Goal: Information Seeking & Learning: Learn about a topic

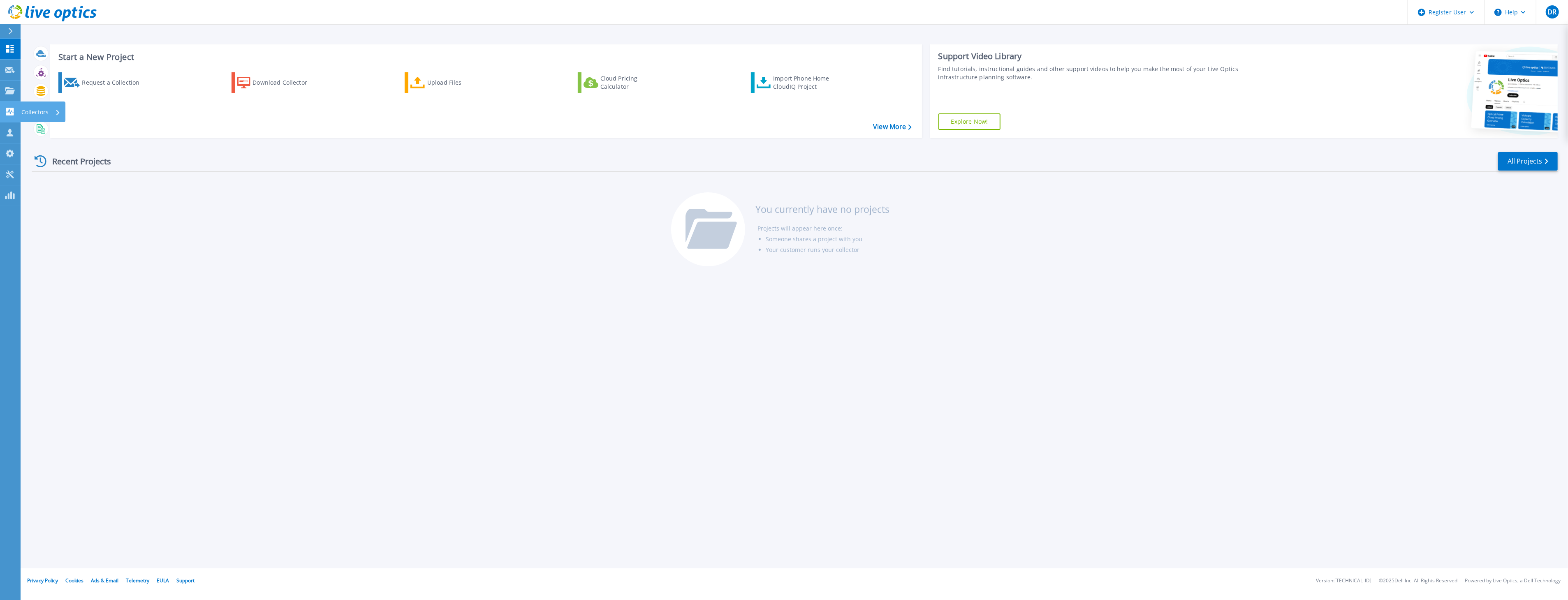
click at [18, 120] on link "Collectors Collectors" at bounding box center [10, 112] width 21 height 21
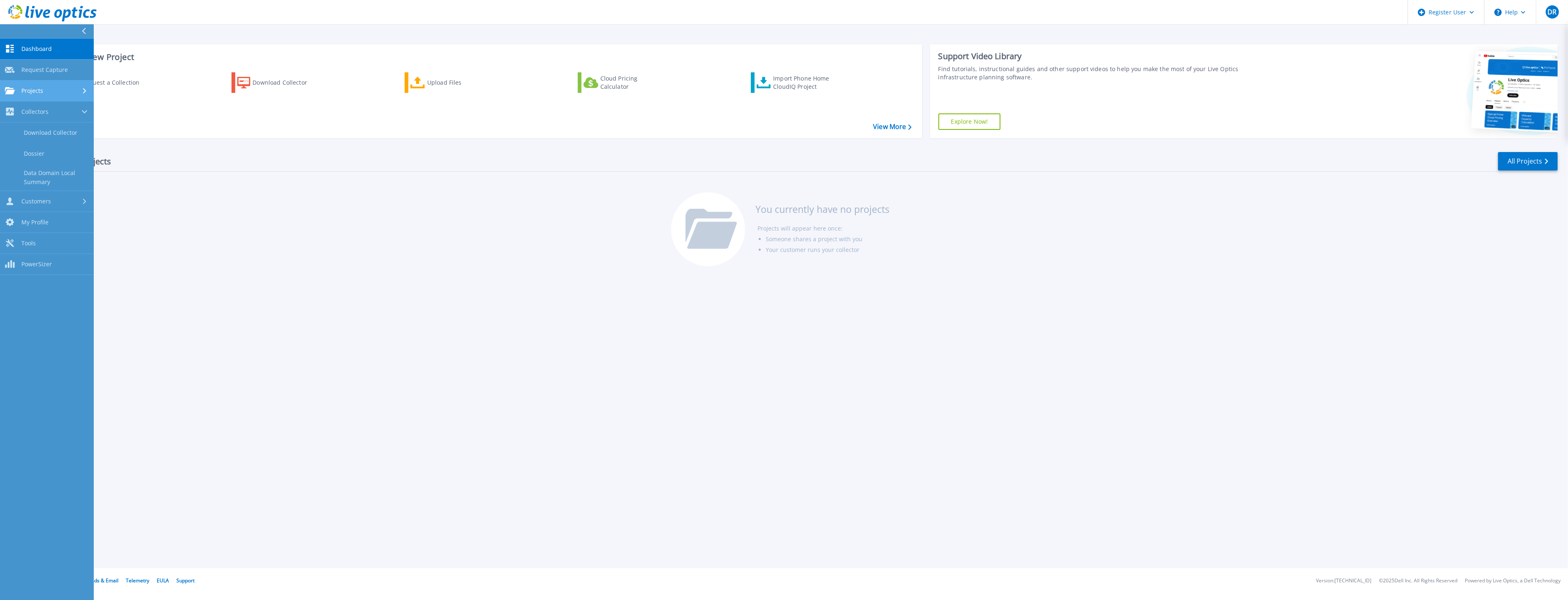
click at [31, 89] on span "Projects" at bounding box center [32, 91] width 22 height 7
click at [33, 203] on span "Customers" at bounding box center [36, 201] width 30 height 7
click at [46, 223] on link "Search & Manage Users" at bounding box center [47, 225] width 94 height 26
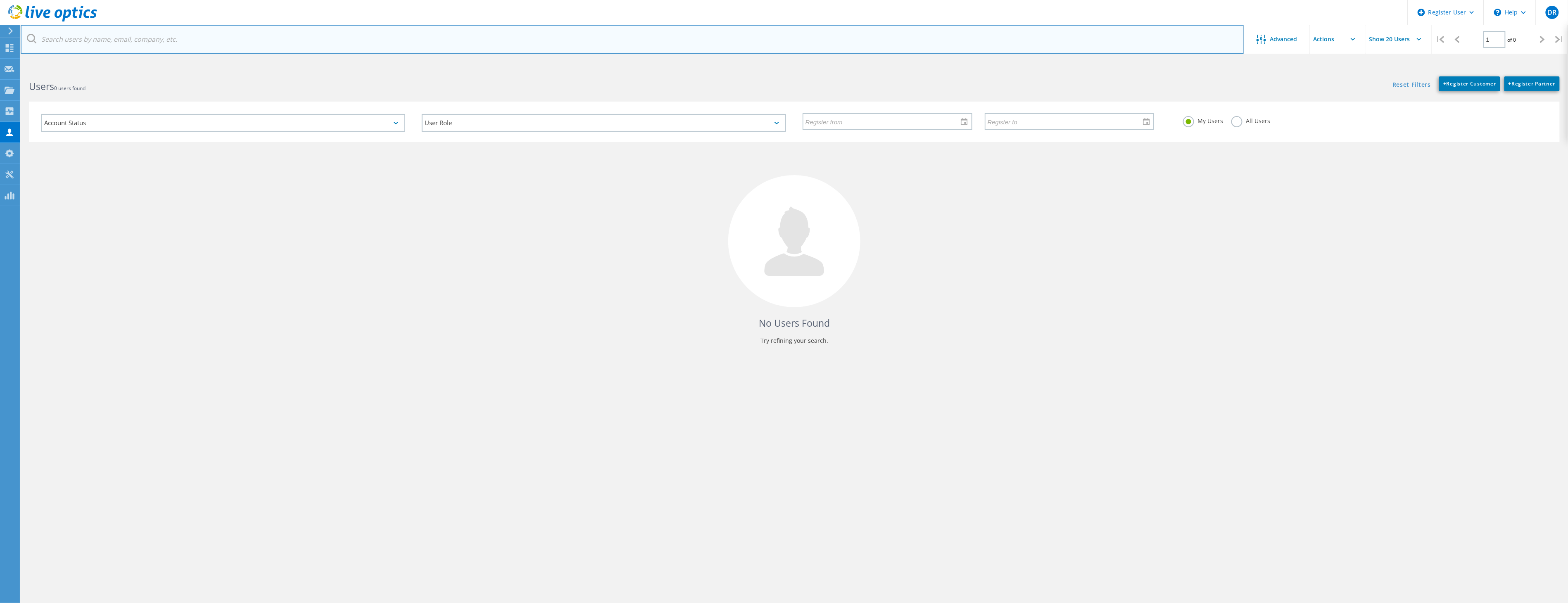
click at [172, 39] on input "text" at bounding box center [632, 39] width 1223 height 29
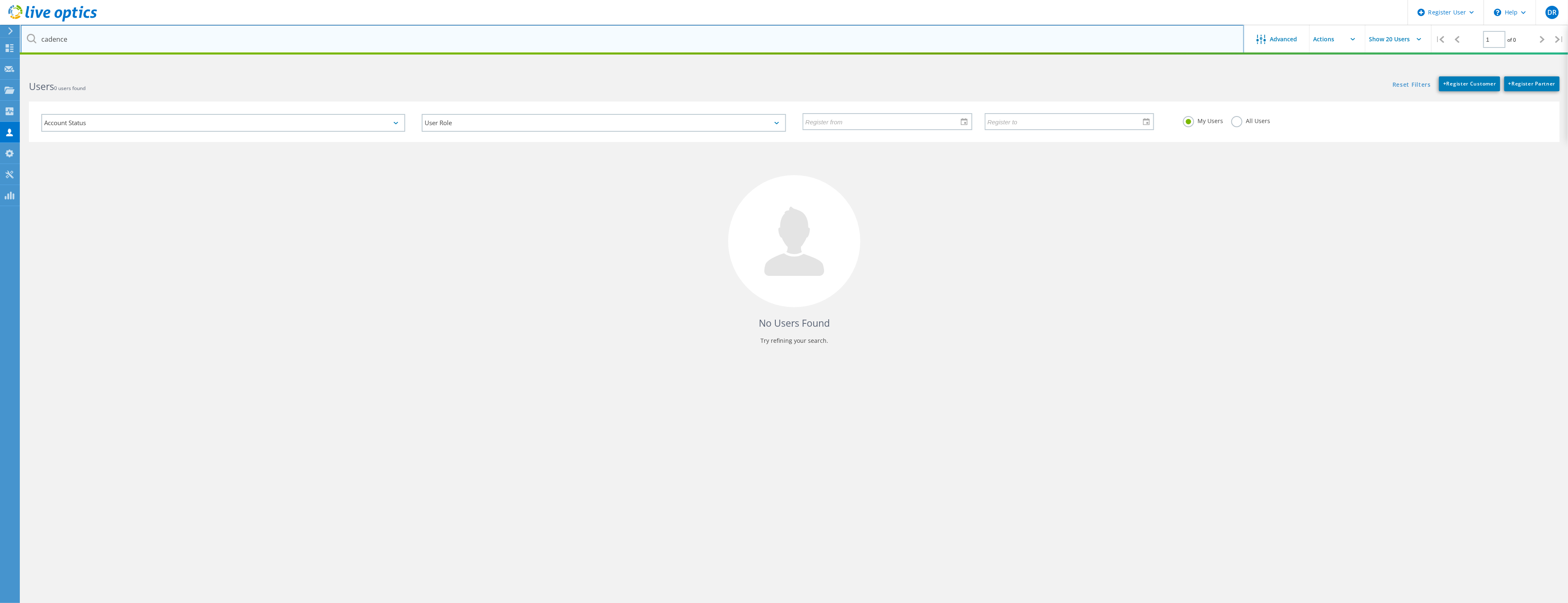
type input "cadence"
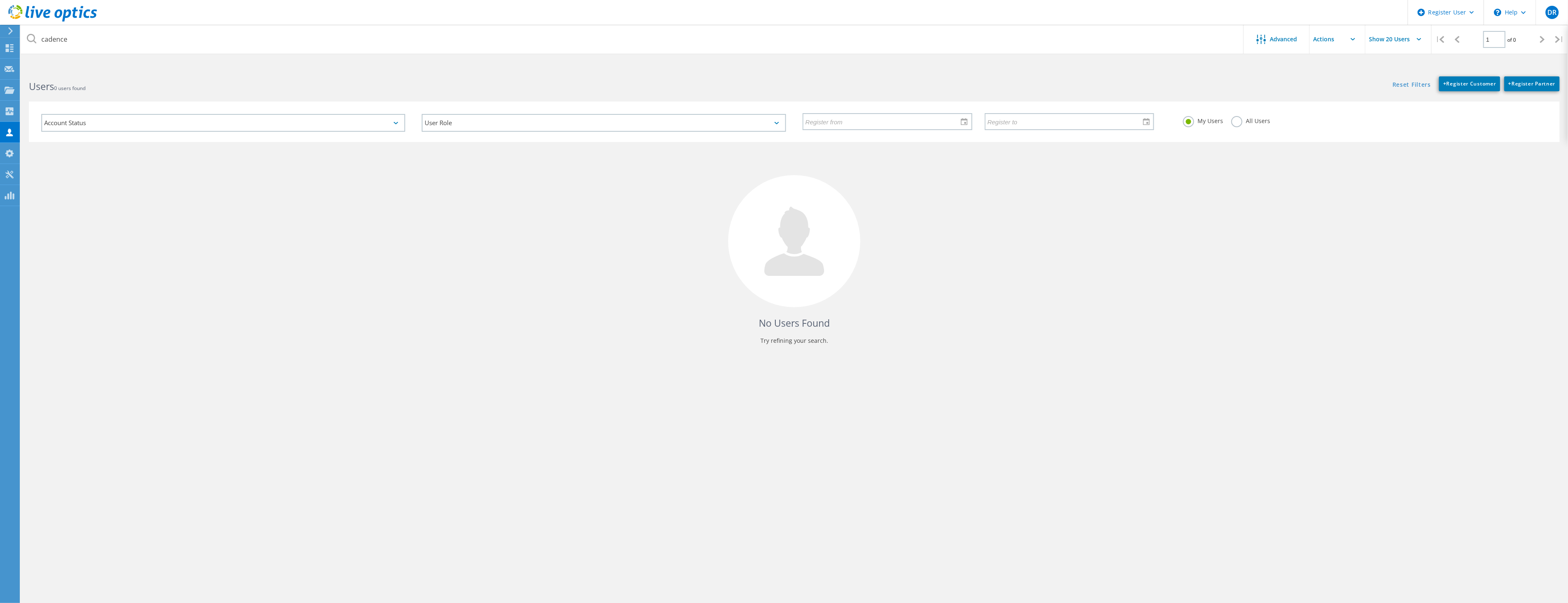
click at [1245, 122] on label "All Users" at bounding box center [1251, 120] width 39 height 8
click at [0, 0] on input "All Users" at bounding box center [0, 0] width 0 height 0
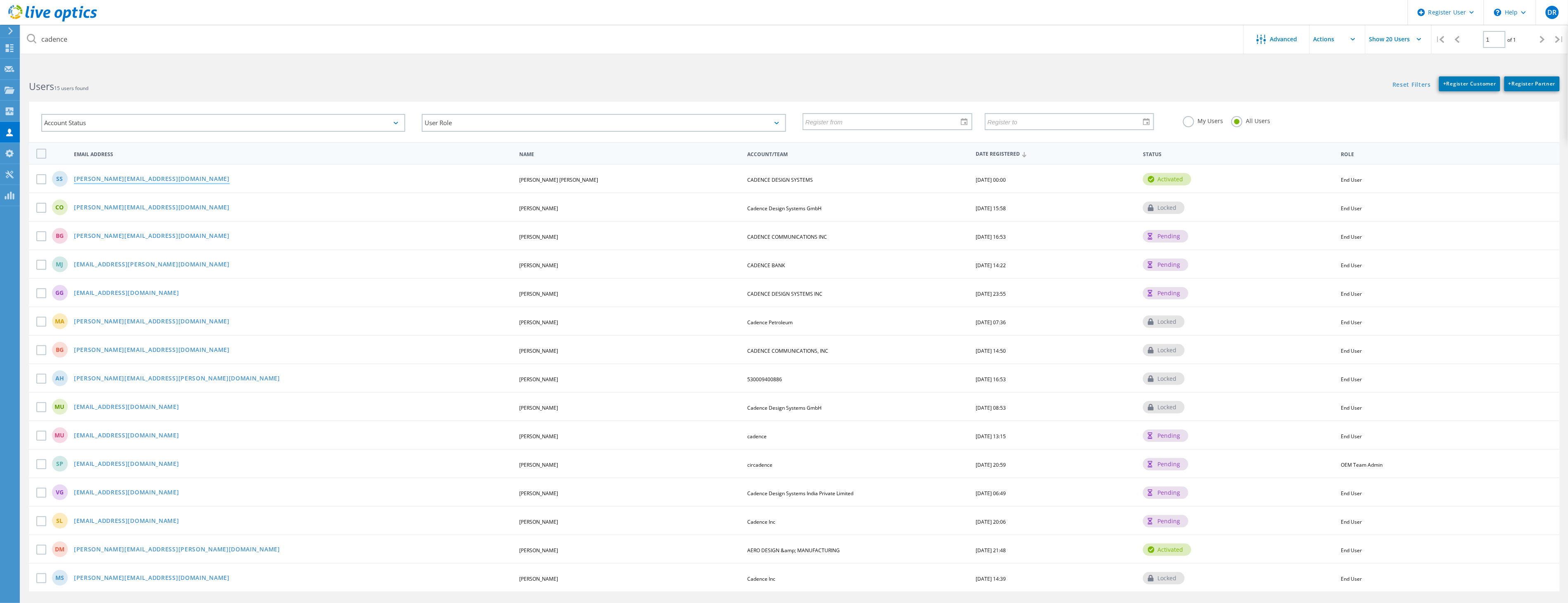
click at [101, 176] on link "[PERSON_NAME][EMAIL_ADDRESS][DOMAIN_NAME]" at bounding box center [152, 179] width 156 height 7
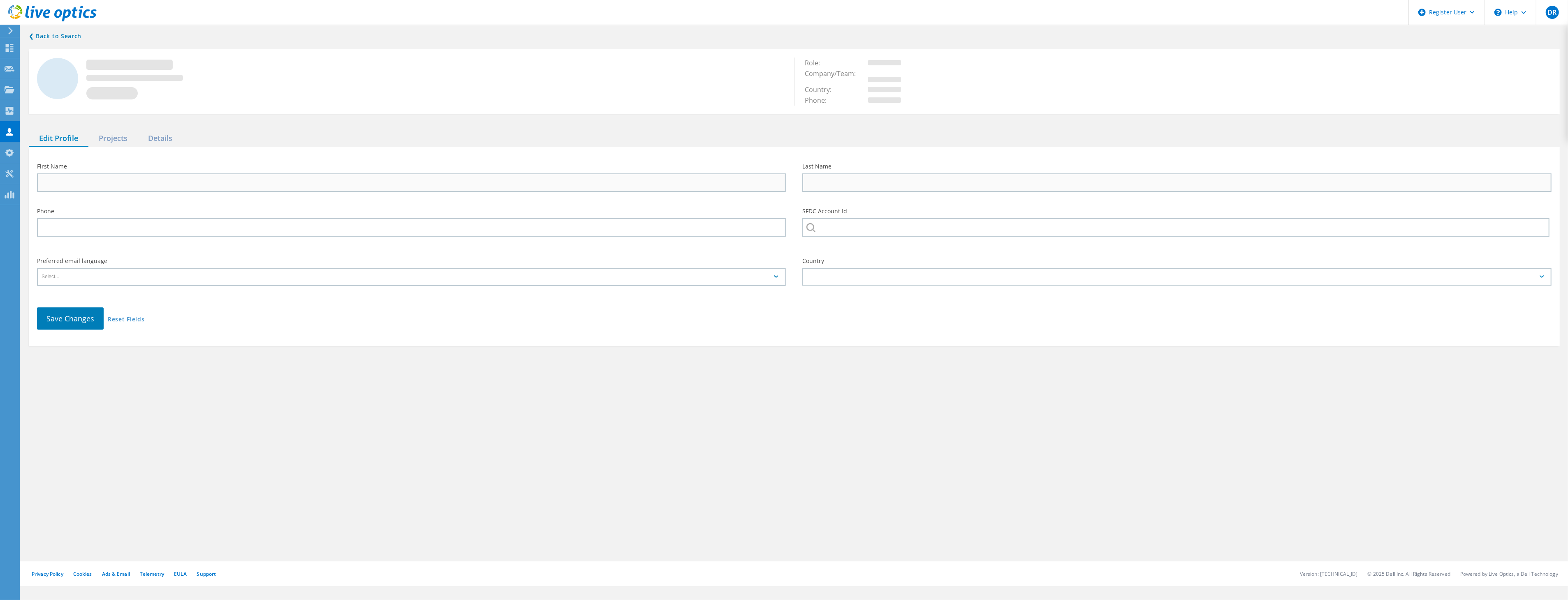
type input "saravanan"
type input "subramania pillai"
type input "CADENCE DESIGN SYSTEMS"
type input "English"
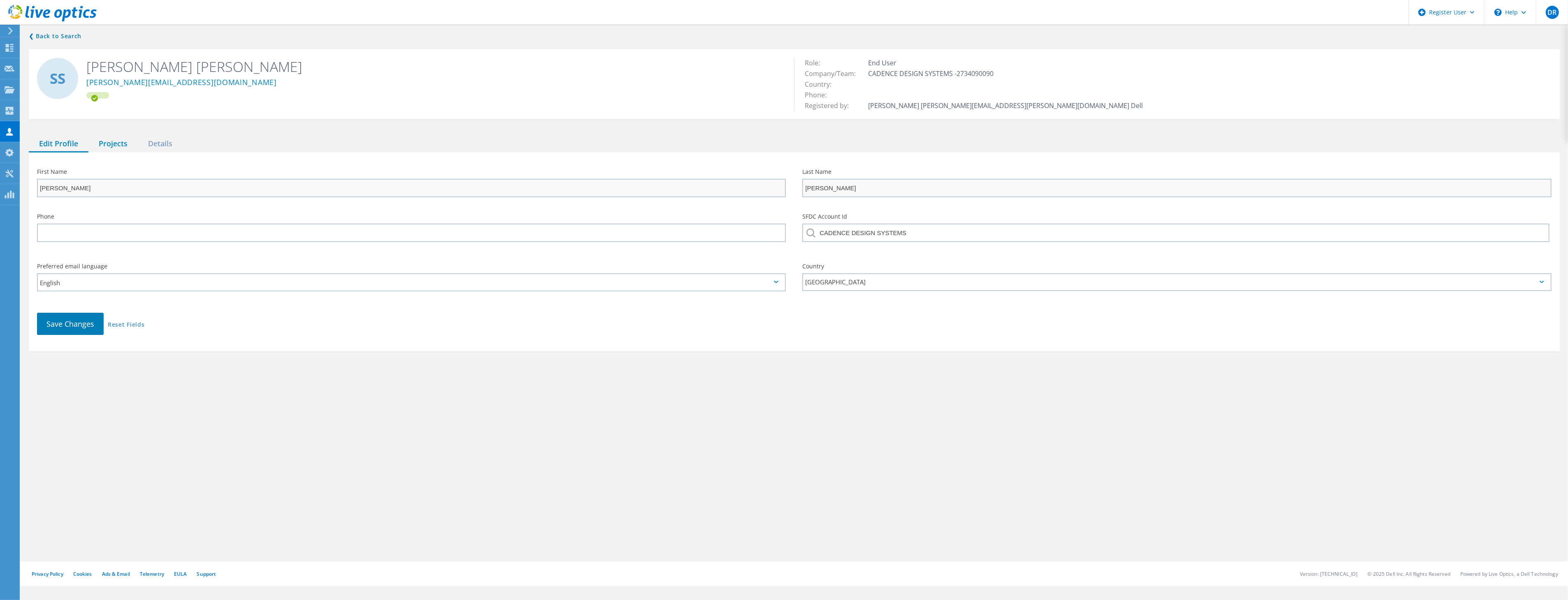
click at [109, 149] on div "Projects" at bounding box center [113, 144] width 49 height 17
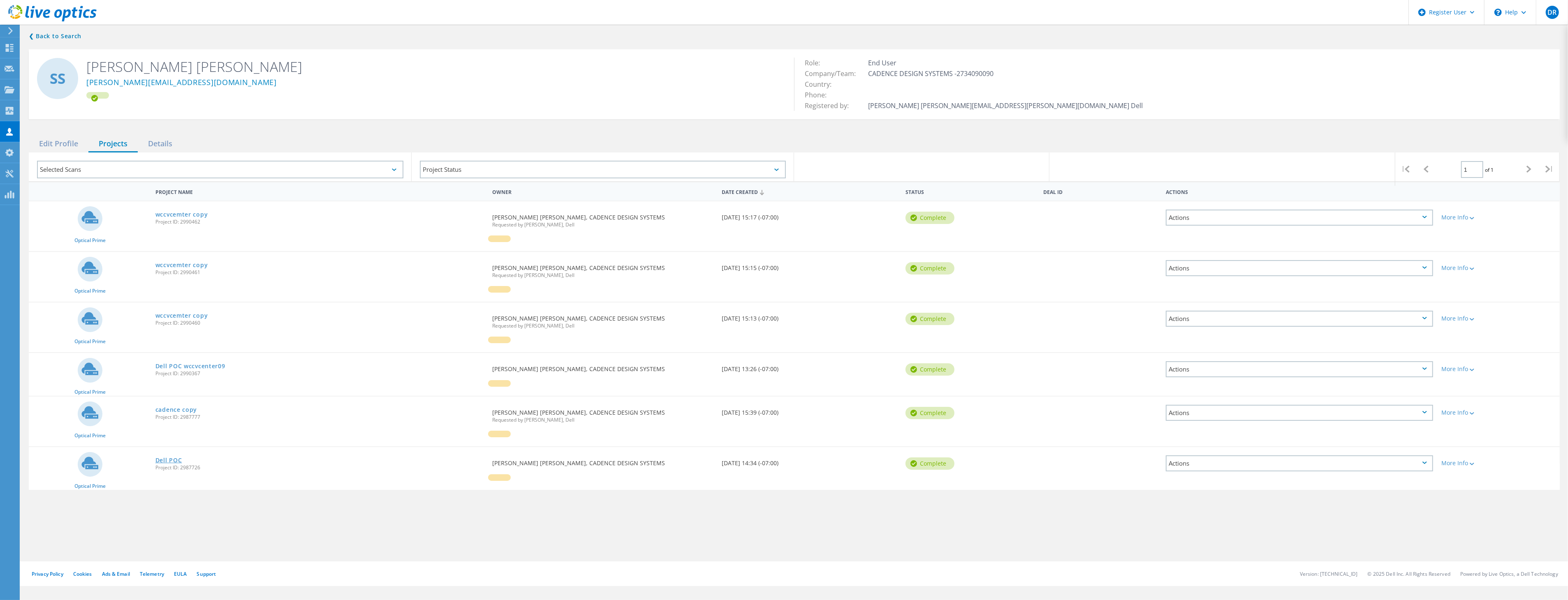
click at [173, 458] on link "Dell POC" at bounding box center [169, 460] width 27 height 5
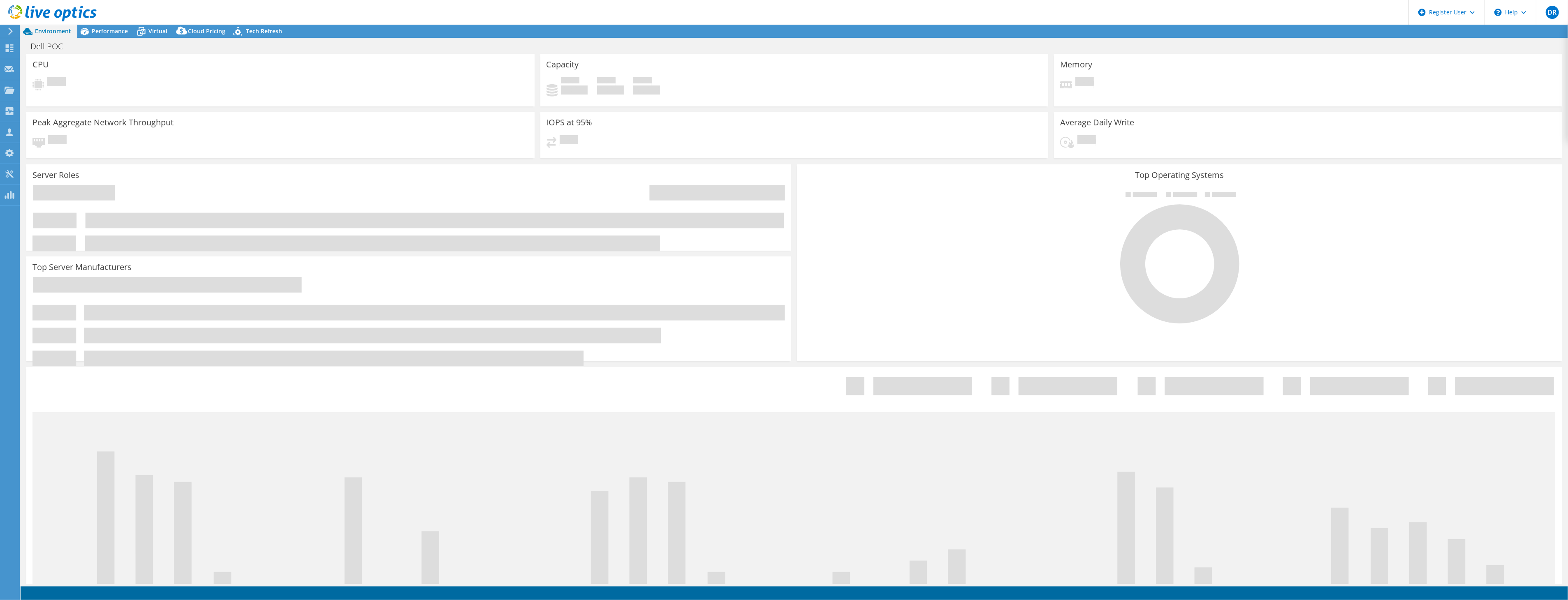
select select "USD"
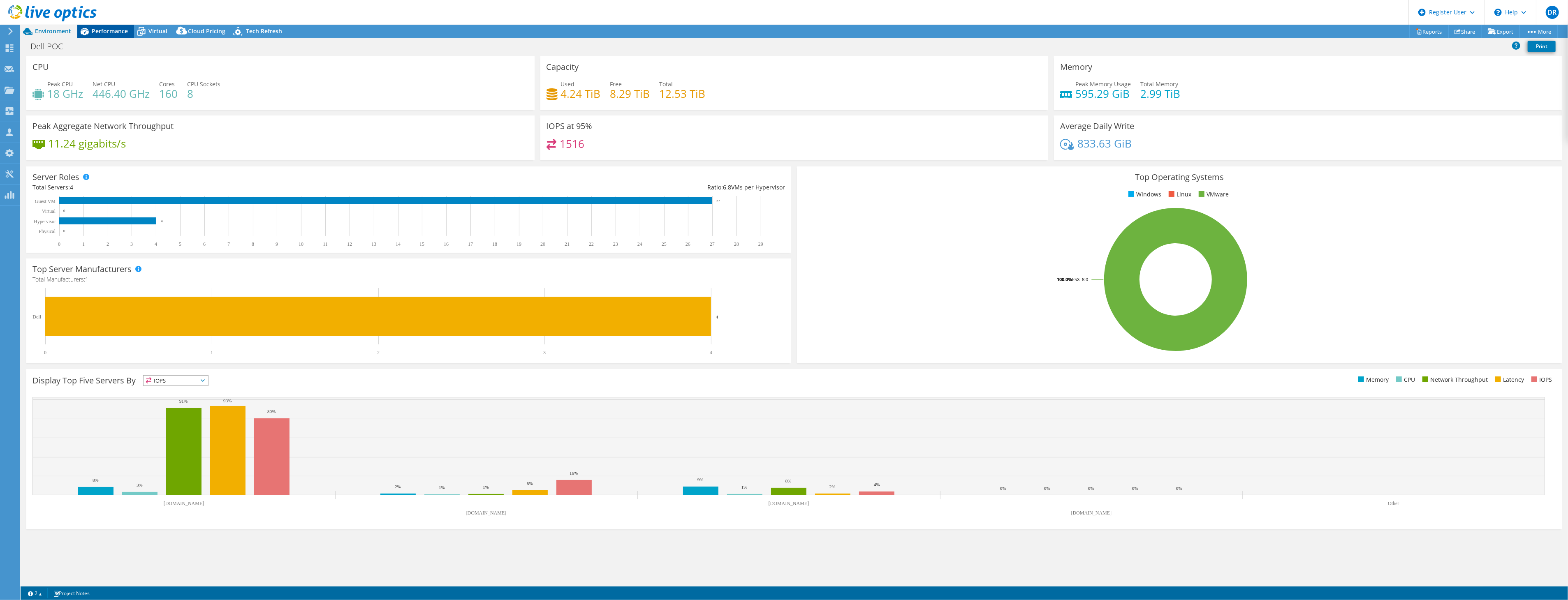
click at [116, 32] on span "Performance" at bounding box center [110, 31] width 36 height 8
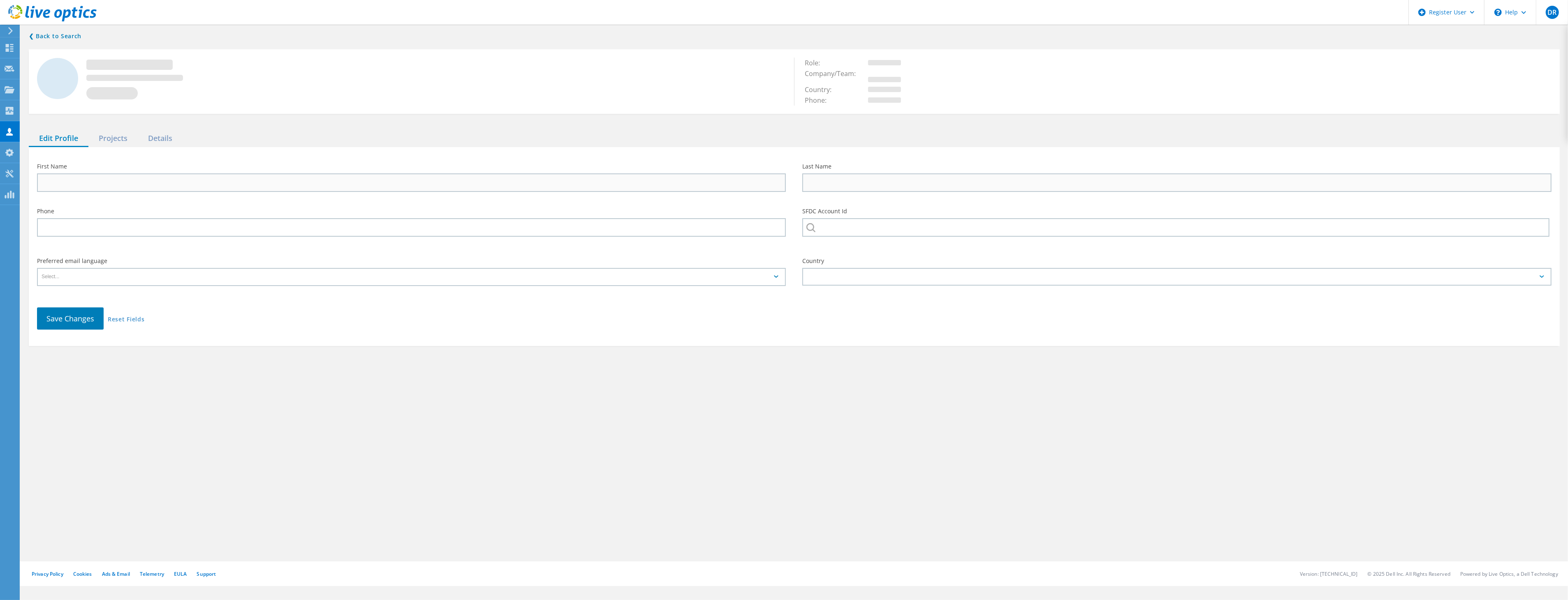
type input "saravanan"
type input "subramania pillai"
type input "CADENCE DESIGN SYSTEMS"
type input "English"
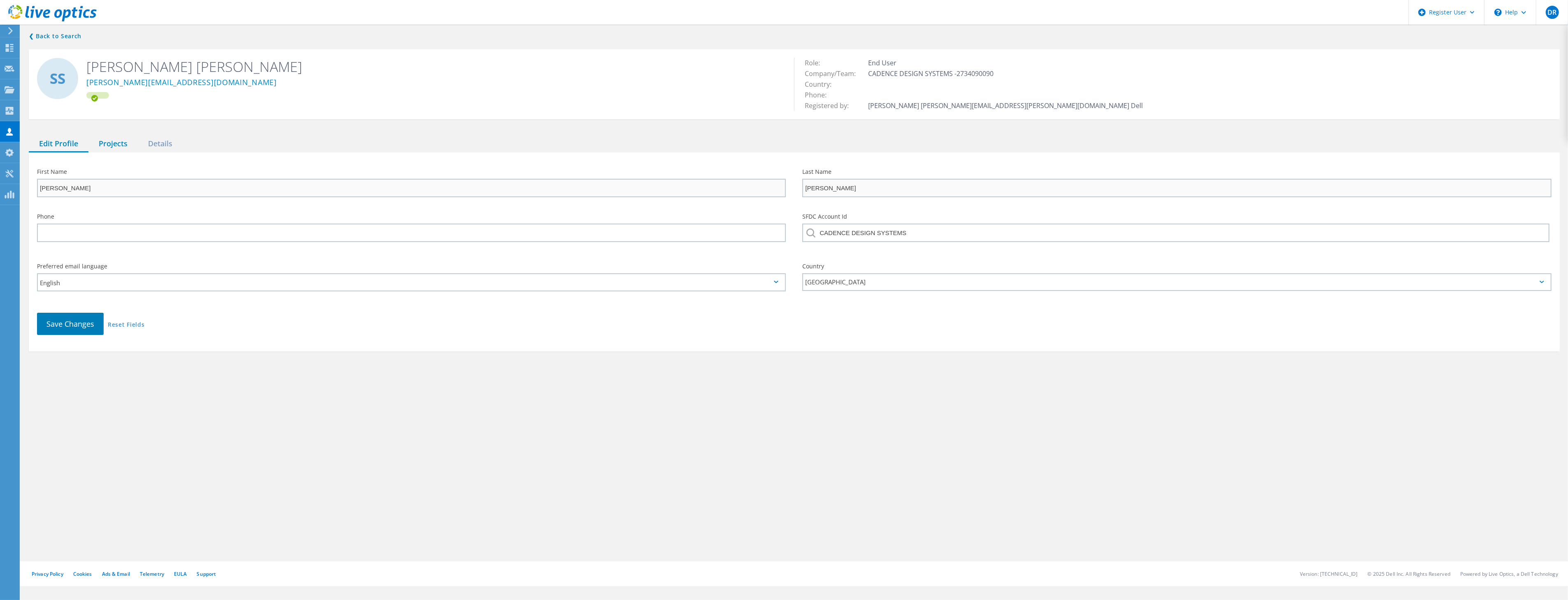
click at [110, 144] on div "Projects" at bounding box center [113, 144] width 49 height 17
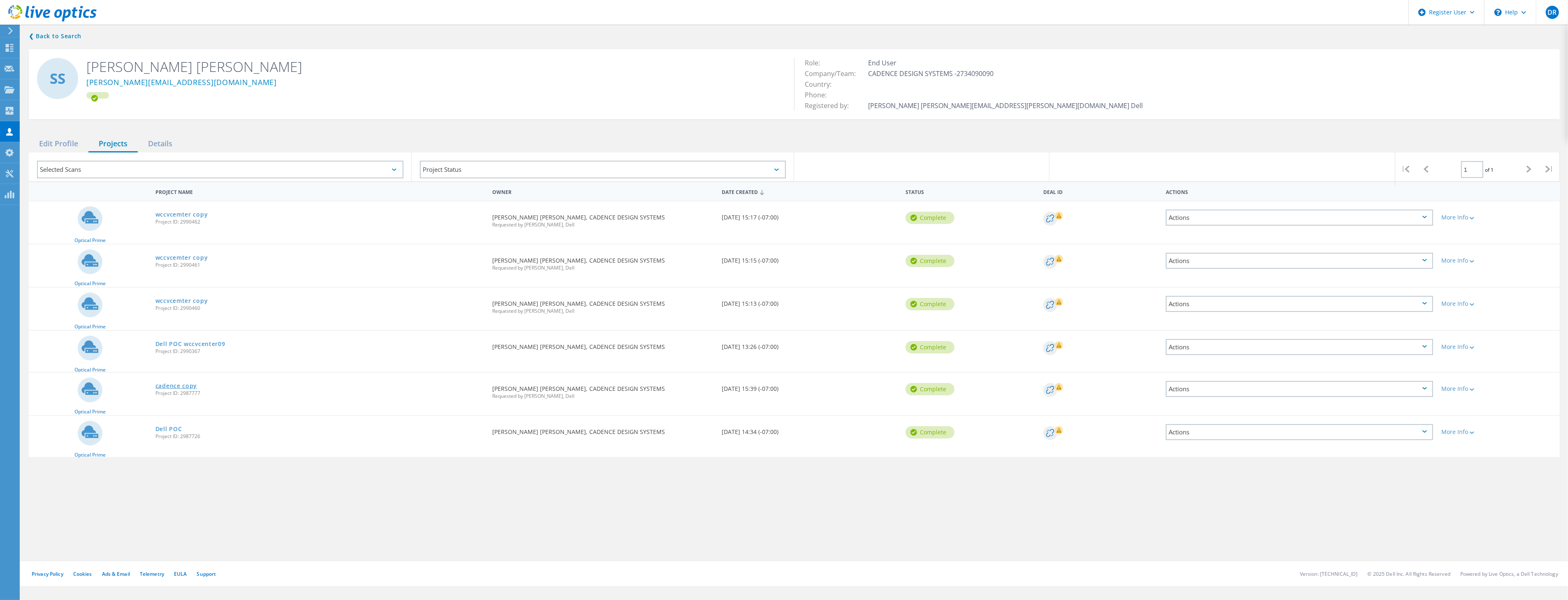
click at [183, 384] on link "cadence copy" at bounding box center [176, 386] width 41 height 5
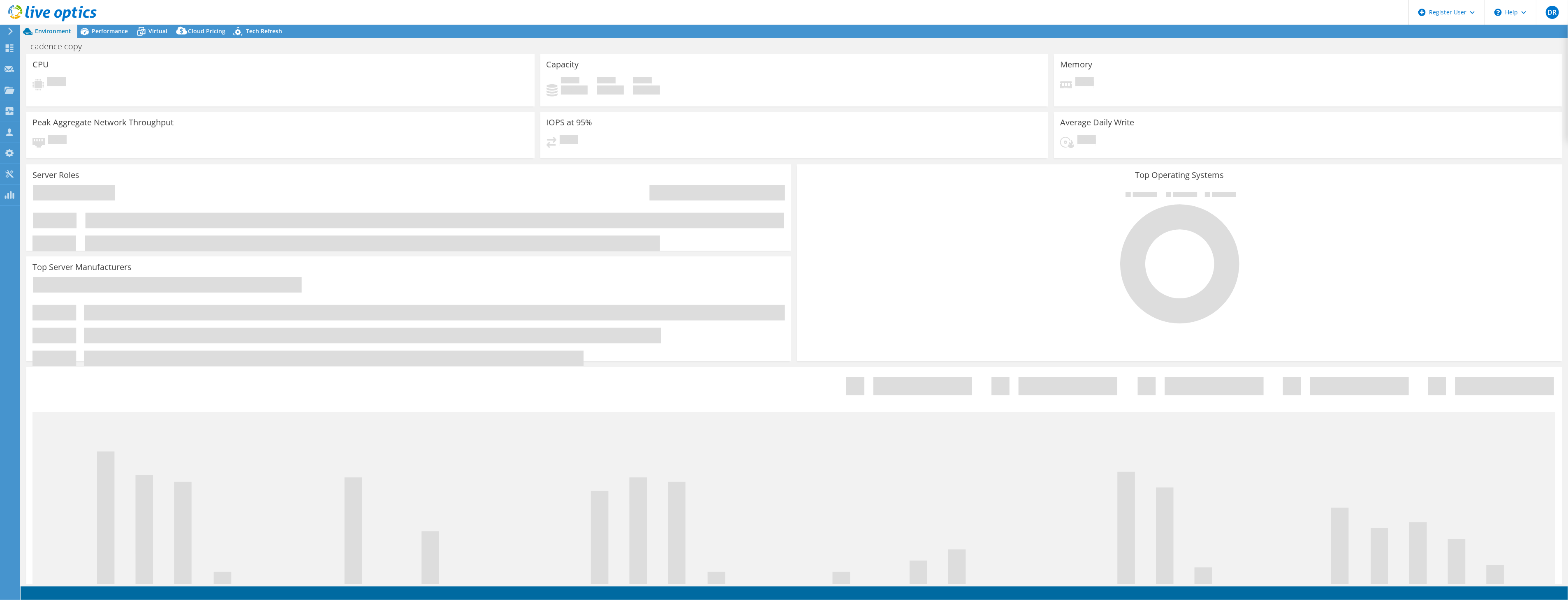
select select "USD"
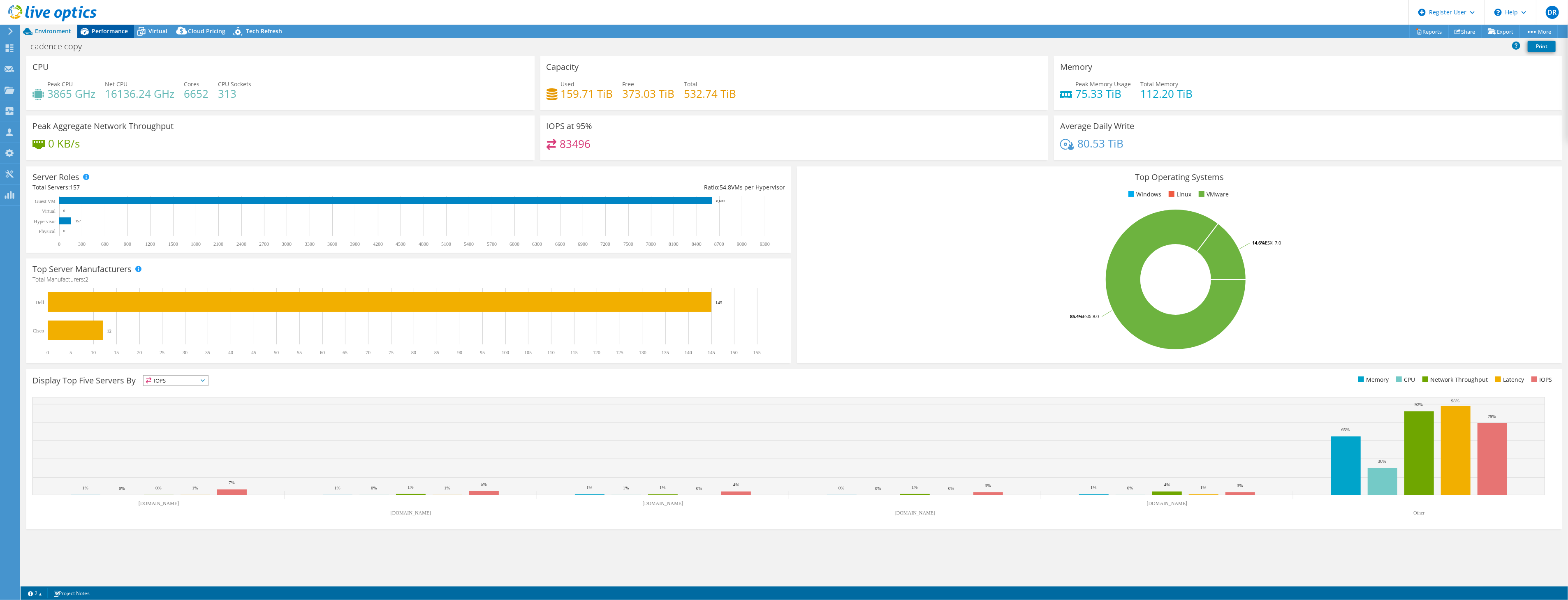
click at [106, 33] on span "Performance" at bounding box center [110, 31] width 36 height 8
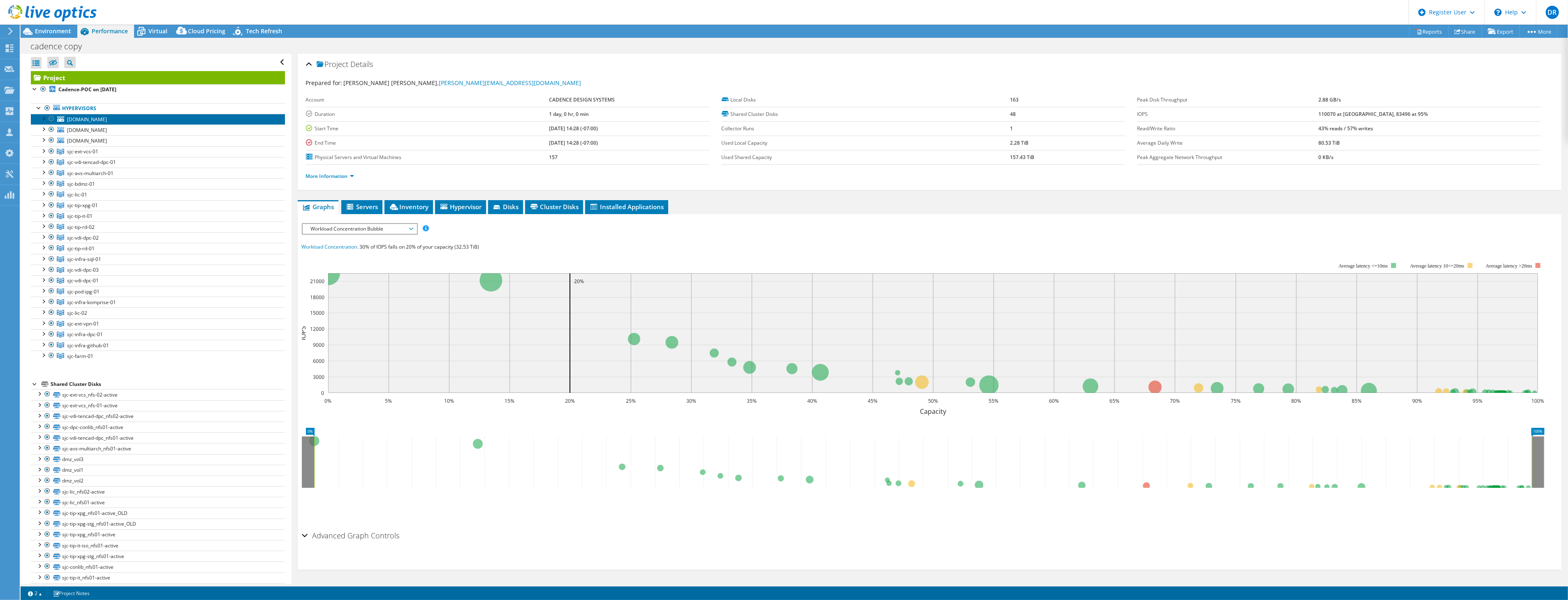
click at [105, 119] on span "[DOMAIN_NAME]" at bounding box center [87, 119] width 40 height 7
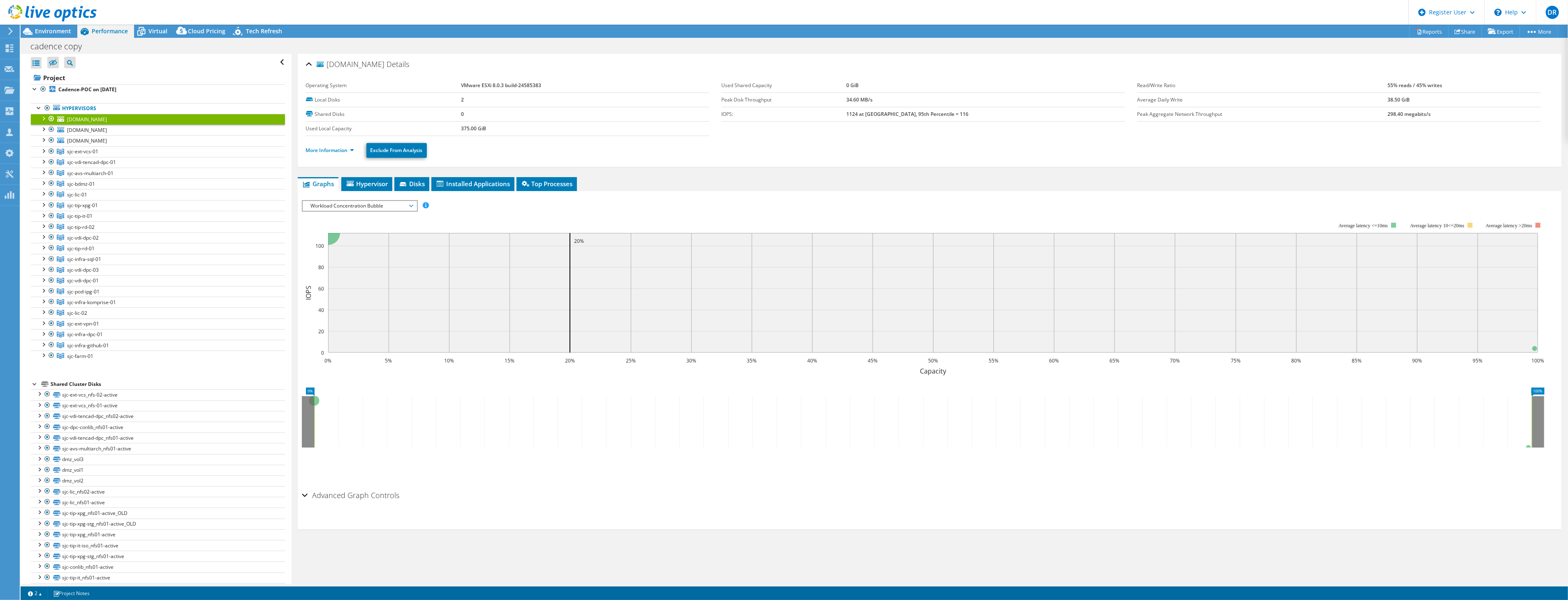
click at [348, 201] on span "Workload Concentration Bubble" at bounding box center [360, 206] width 106 height 10
click at [351, 214] on li "IOPS" at bounding box center [359, 216] width 114 height 10
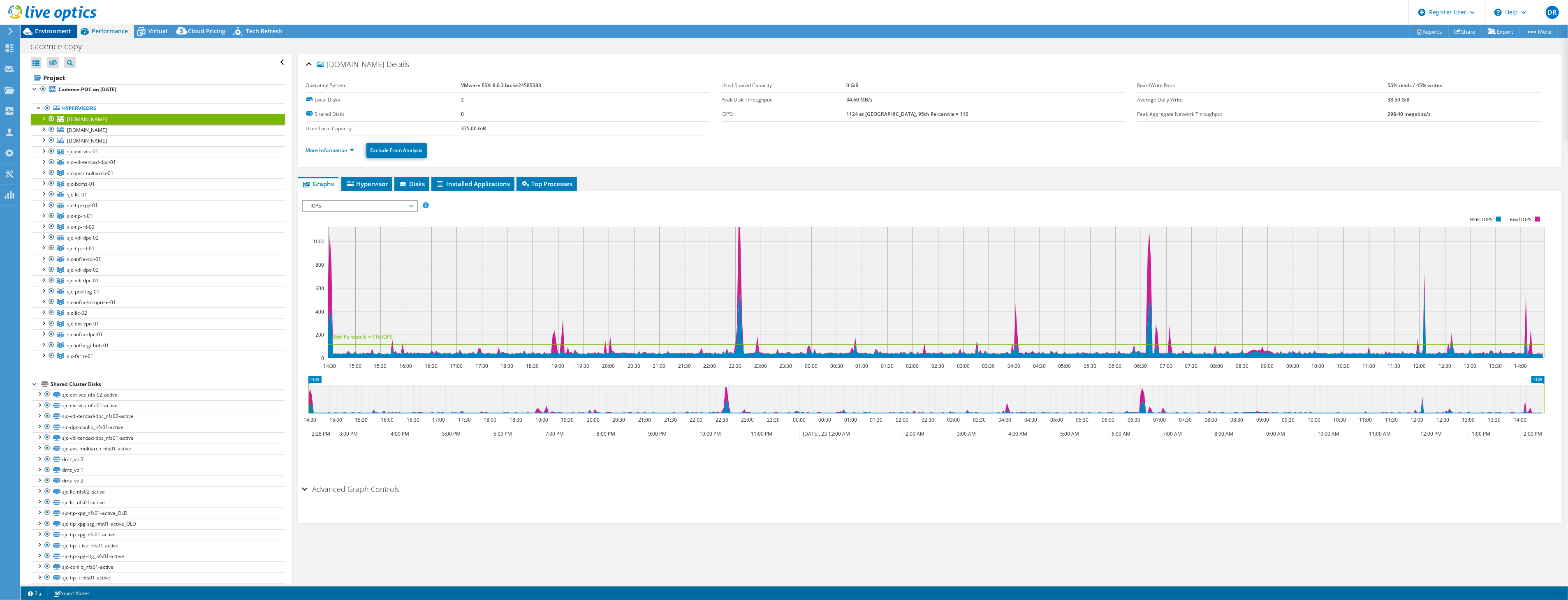
click at [49, 31] on span "Environment" at bounding box center [52, 31] width 36 height 8
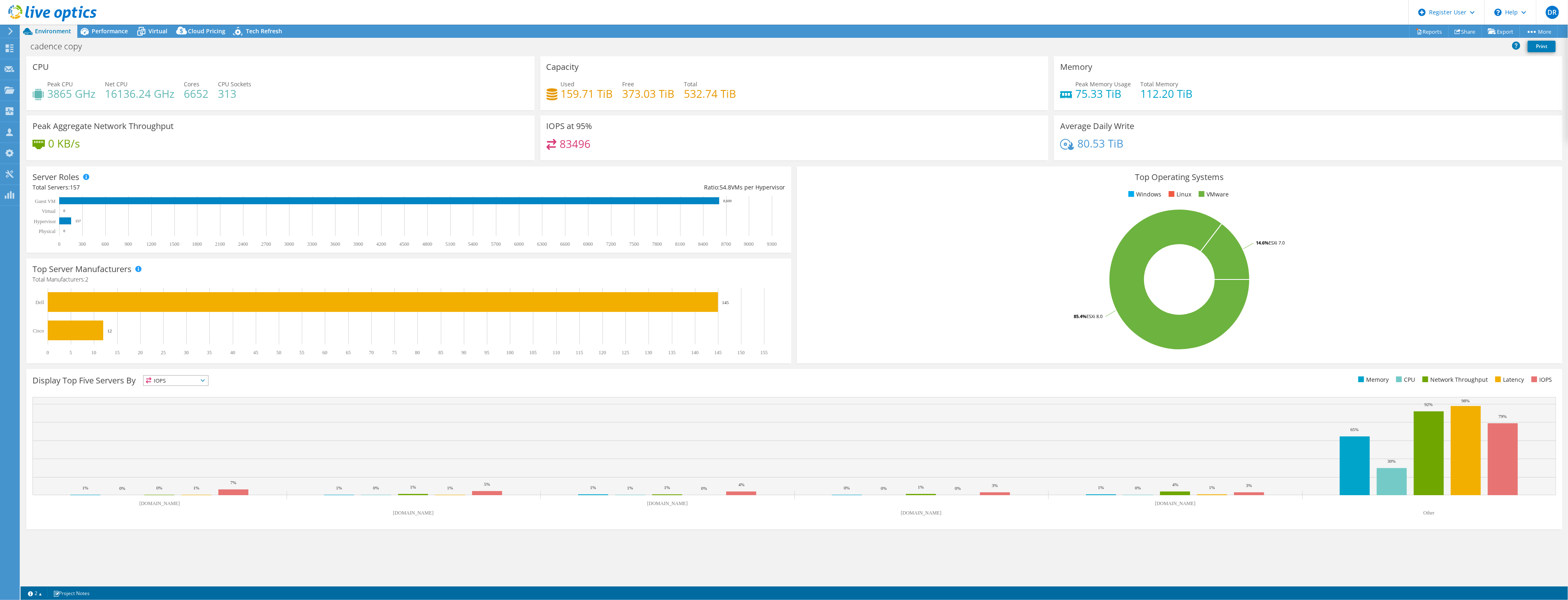
click at [75, 187] on span "157" at bounding box center [75, 187] width 10 height 8
click at [21, 276] on section "CPU Peak CPU 3865 GHz Net CPU 16136.24 GHz Cores 6652 CPU Sockets 313 Capacity …" at bounding box center [794, 296] width 1547 height 479
click at [103, 31] on span "Performance" at bounding box center [110, 31] width 36 height 8
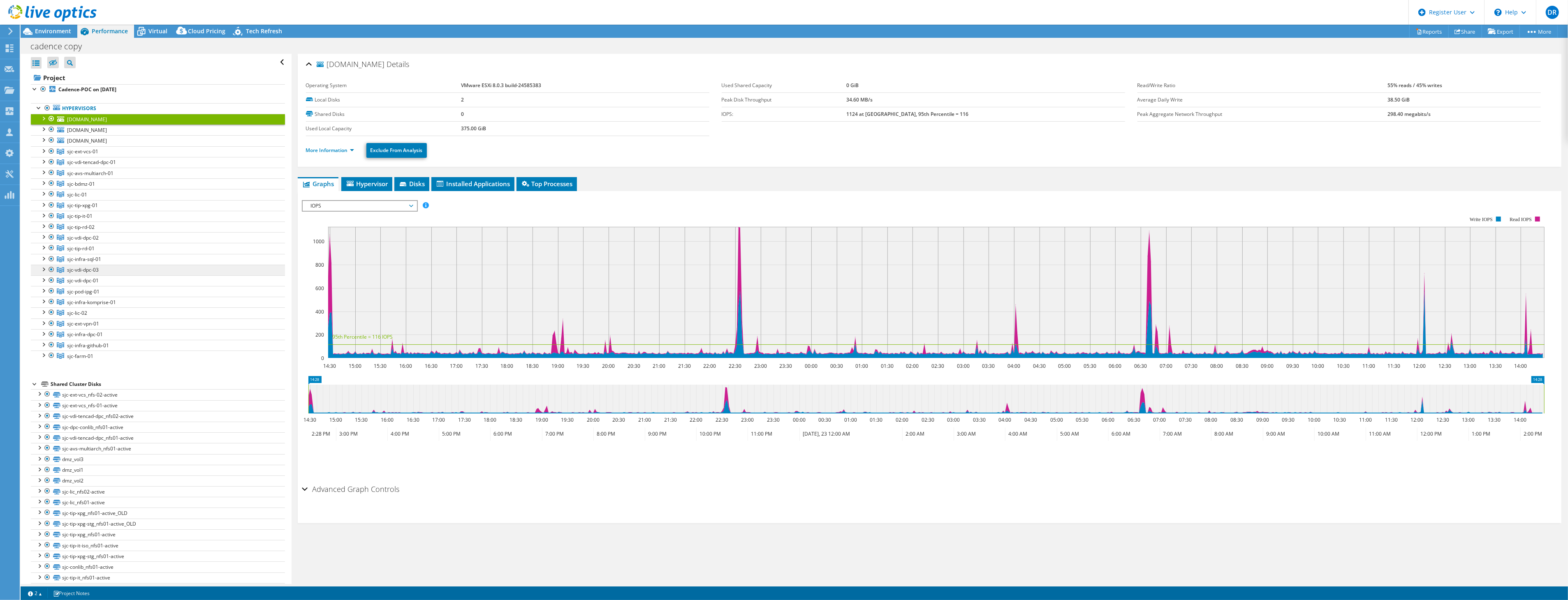
click at [94, 272] on span "sjc-vdi-dpc-03" at bounding box center [83, 270] width 32 height 7
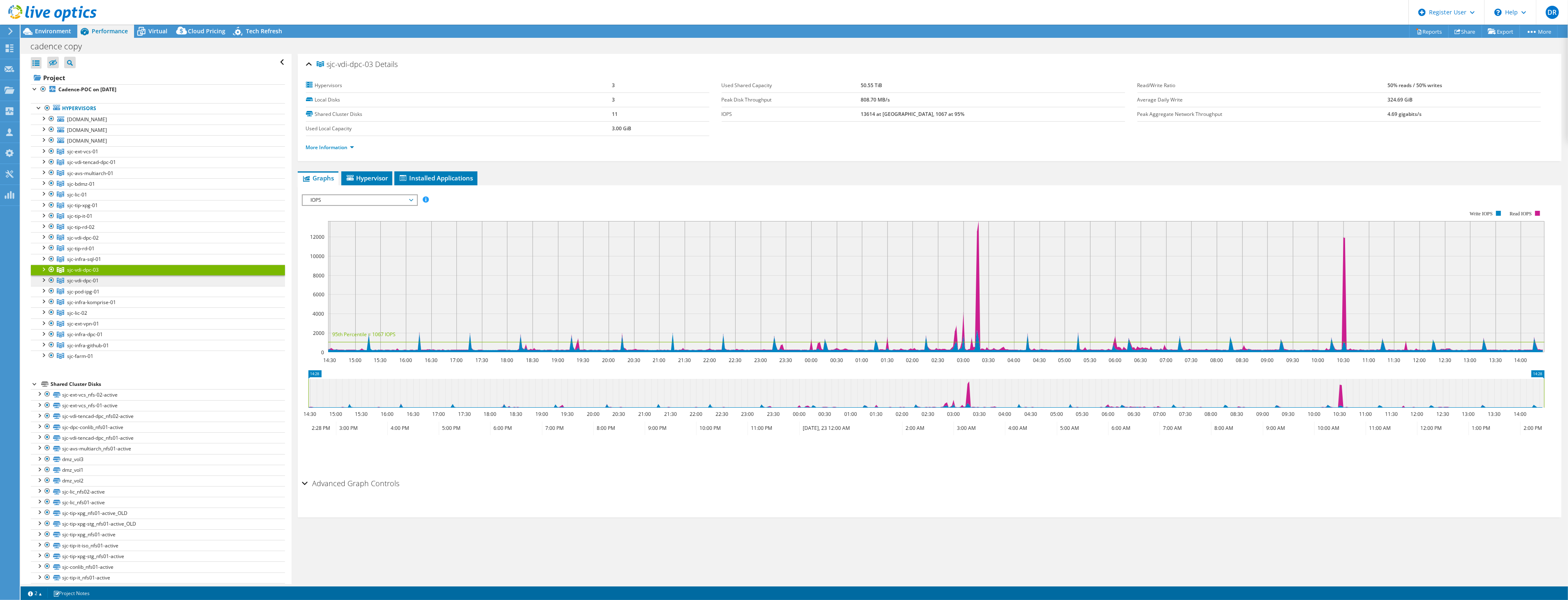
click at [94, 282] on span "sjc-vdi-dpc-01" at bounding box center [83, 280] width 32 height 7
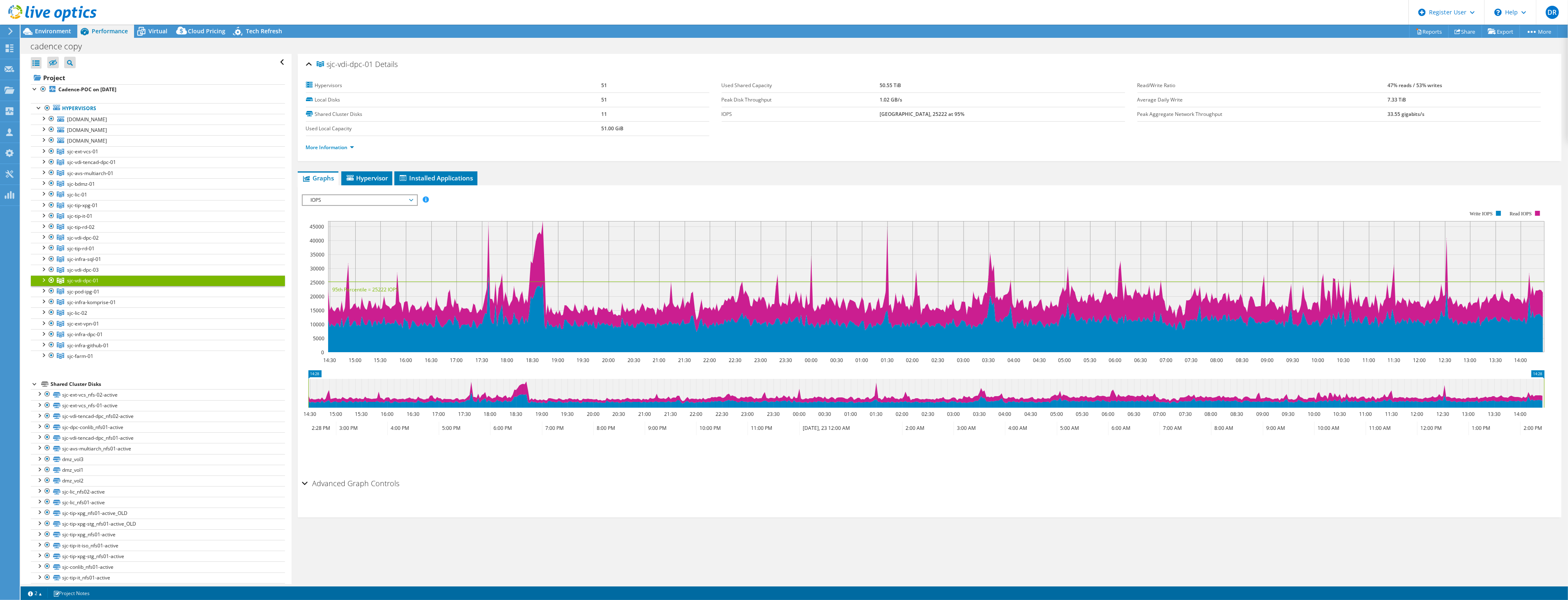
click at [377, 198] on span "IOPS" at bounding box center [360, 200] width 106 height 10
click at [349, 228] on li "IO Size" at bounding box center [359, 230] width 114 height 10
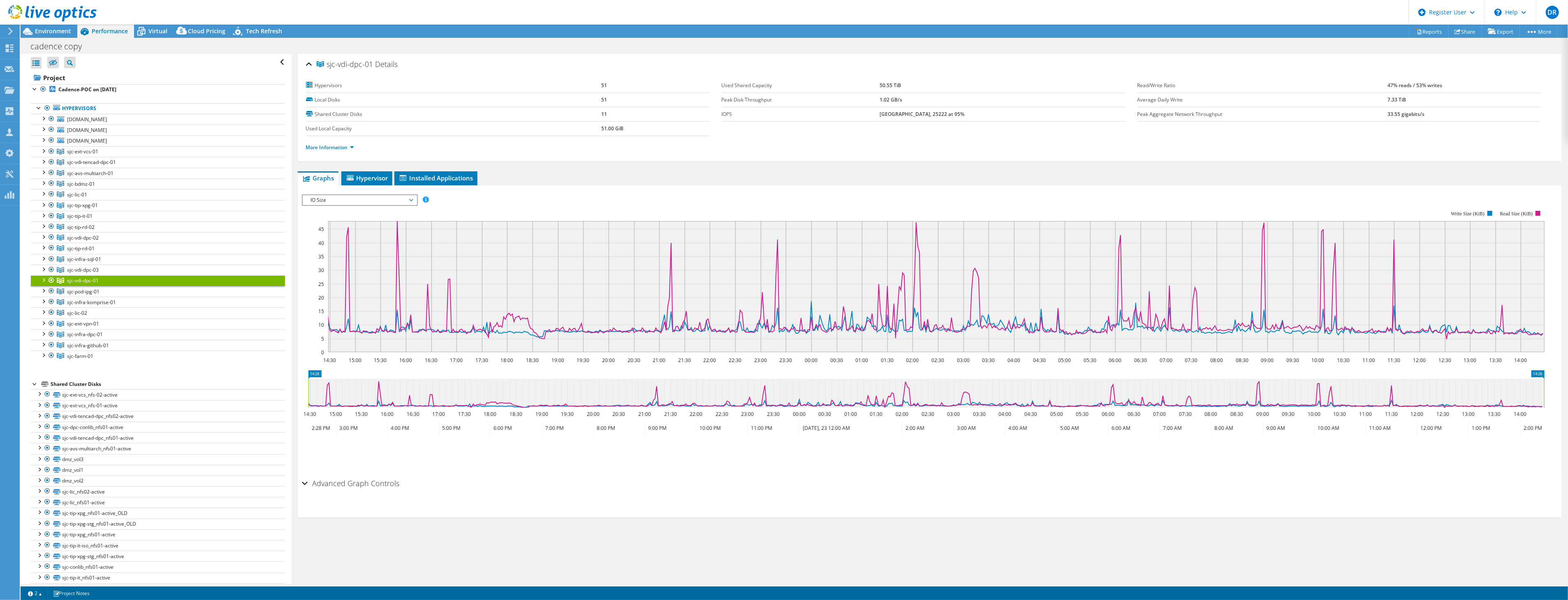
click at [383, 200] on span "IO Size" at bounding box center [360, 200] width 106 height 10
click at [548, 195] on div "IOPS Disk Throughput IO Size Latency Queue Depth CPU Percentage Memory Page Fau…" at bounding box center [929, 200] width 1256 height 11
click at [1390, 83] on b "47% reads / 53% writes" at bounding box center [1415, 85] width 55 height 7
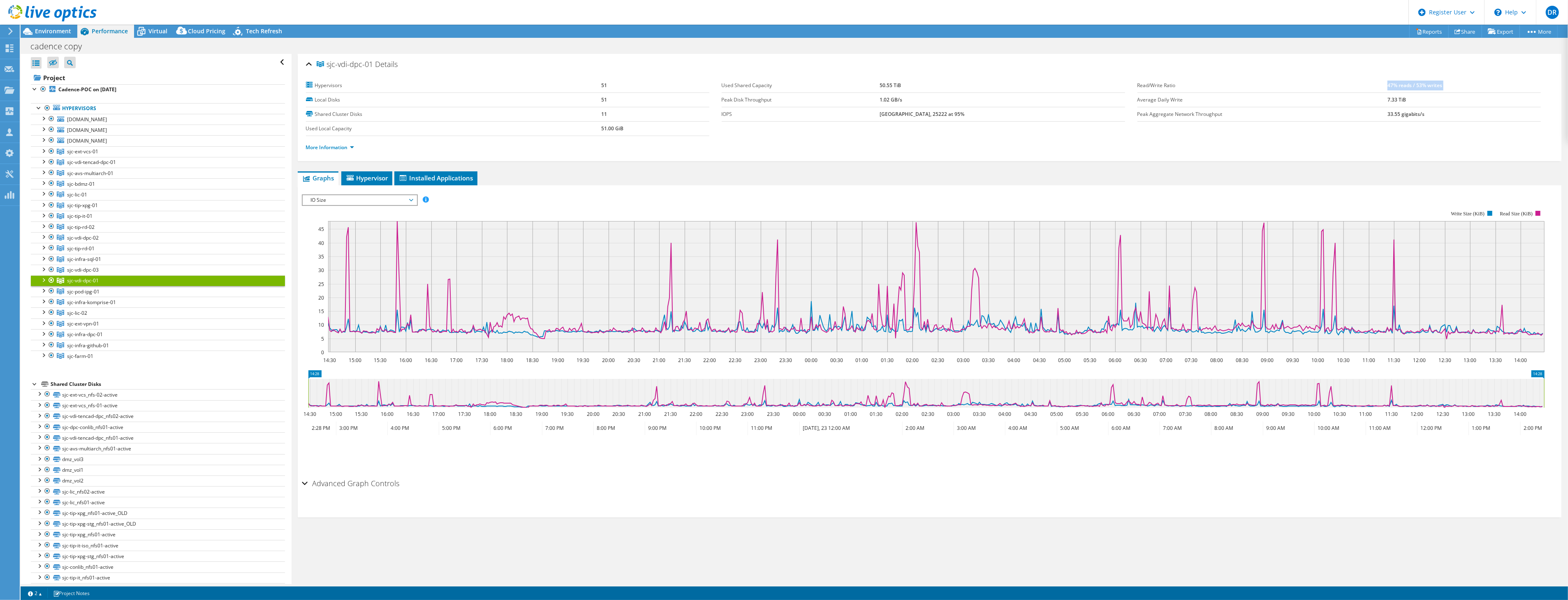
click at [1390, 83] on b "47% reads / 53% writes" at bounding box center [1415, 85] width 55 height 7
click at [434, 174] on span "Installed Applications" at bounding box center [436, 178] width 75 height 9
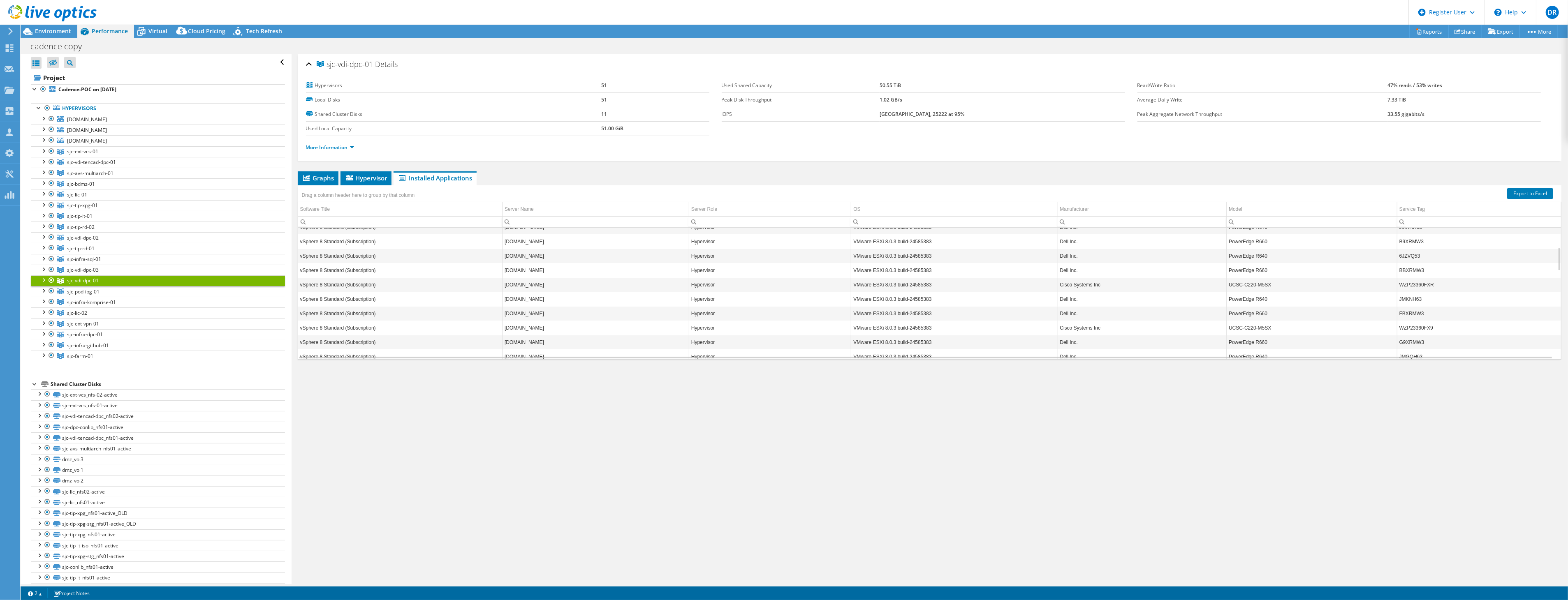
scroll to position [0, 0]
click at [44, 281] on div at bounding box center [43, 280] width 9 height 9
click at [320, 174] on span "Graphs" at bounding box center [318, 178] width 32 height 9
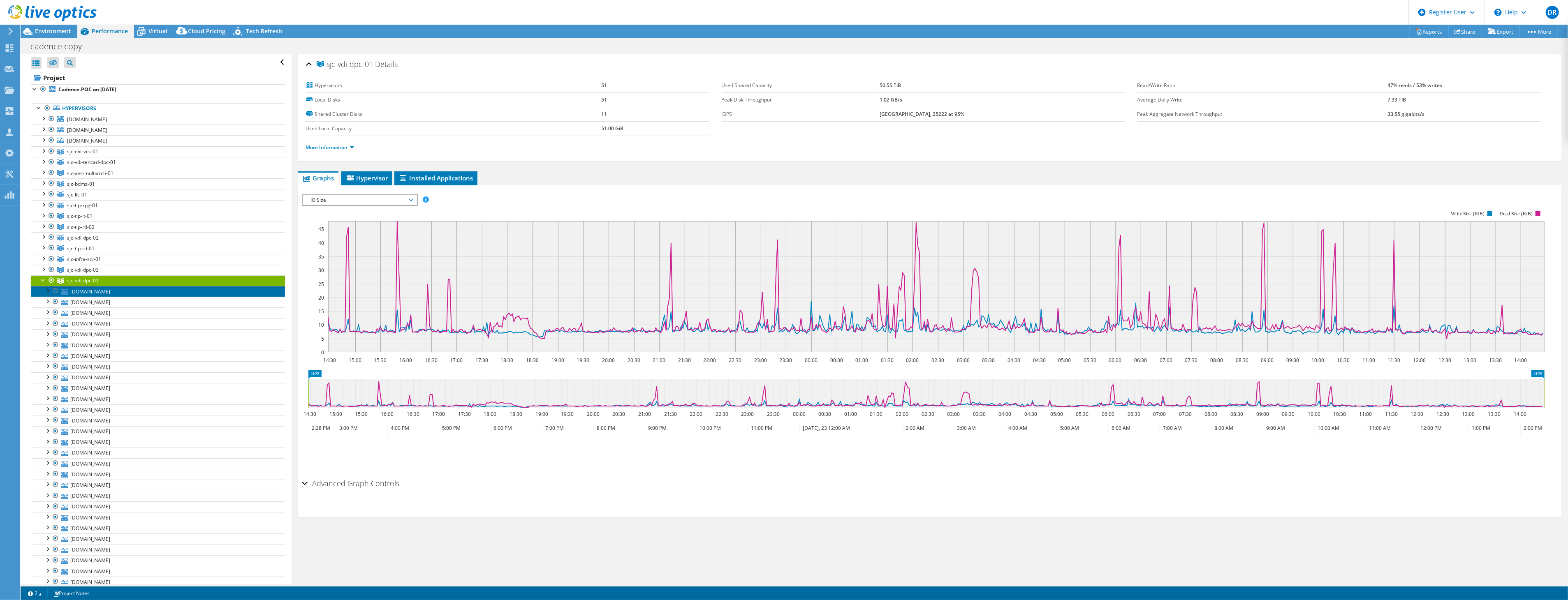
click at [84, 293] on link "[DOMAIN_NAME]" at bounding box center [158, 291] width 254 height 11
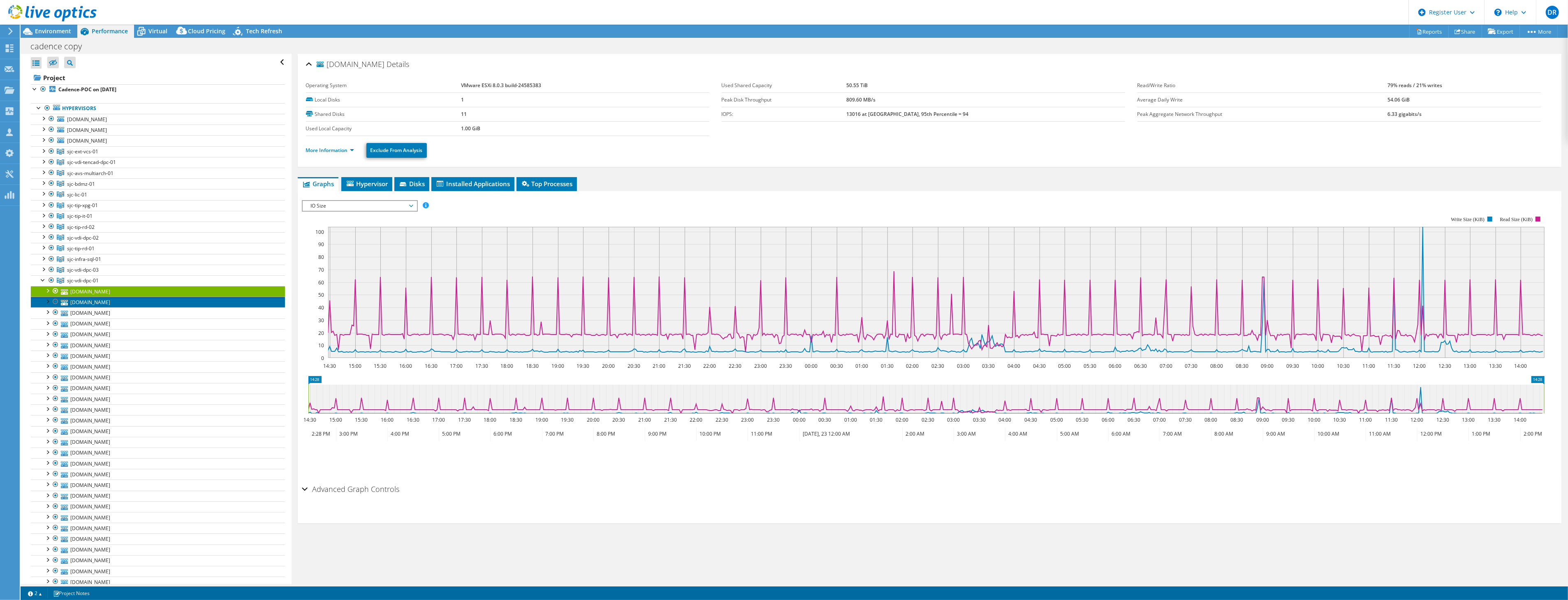
click at [96, 307] on link "[DOMAIN_NAME]" at bounding box center [158, 302] width 254 height 11
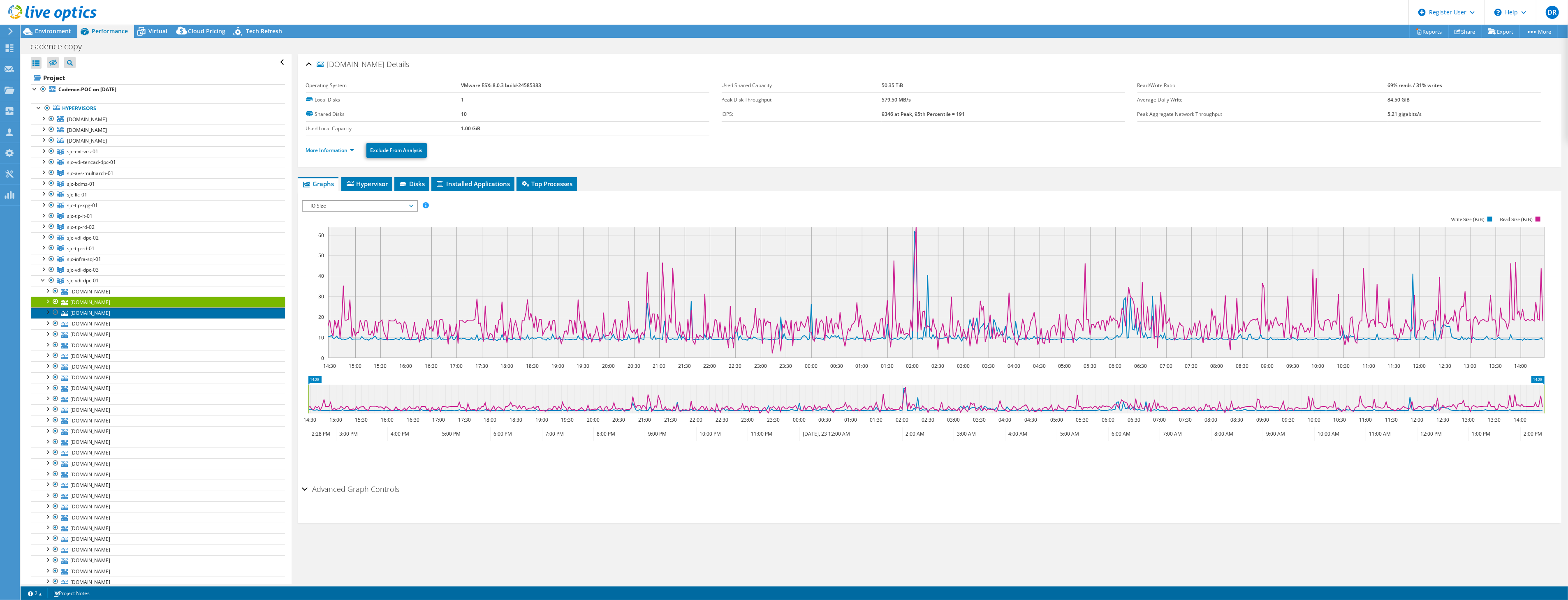
click at [93, 313] on link "[DOMAIN_NAME]" at bounding box center [158, 313] width 254 height 11
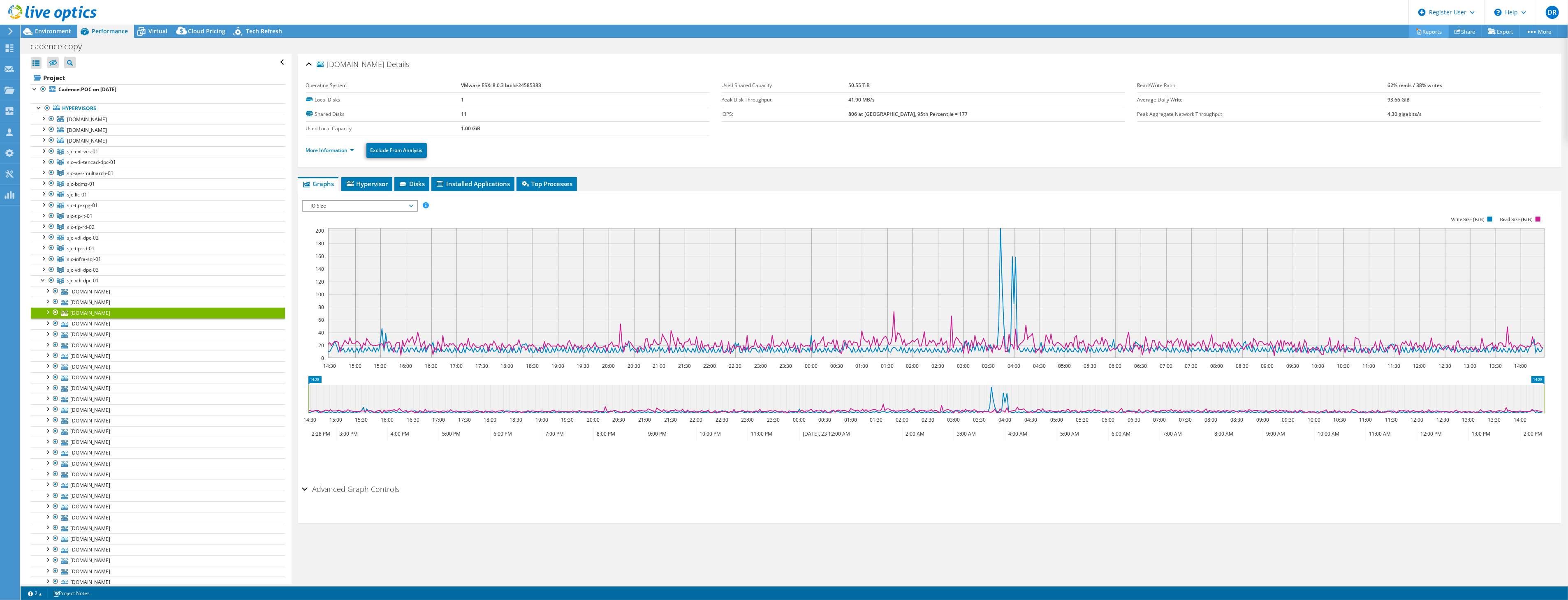
click at [1424, 31] on link "Reports" at bounding box center [1429, 31] width 40 height 13
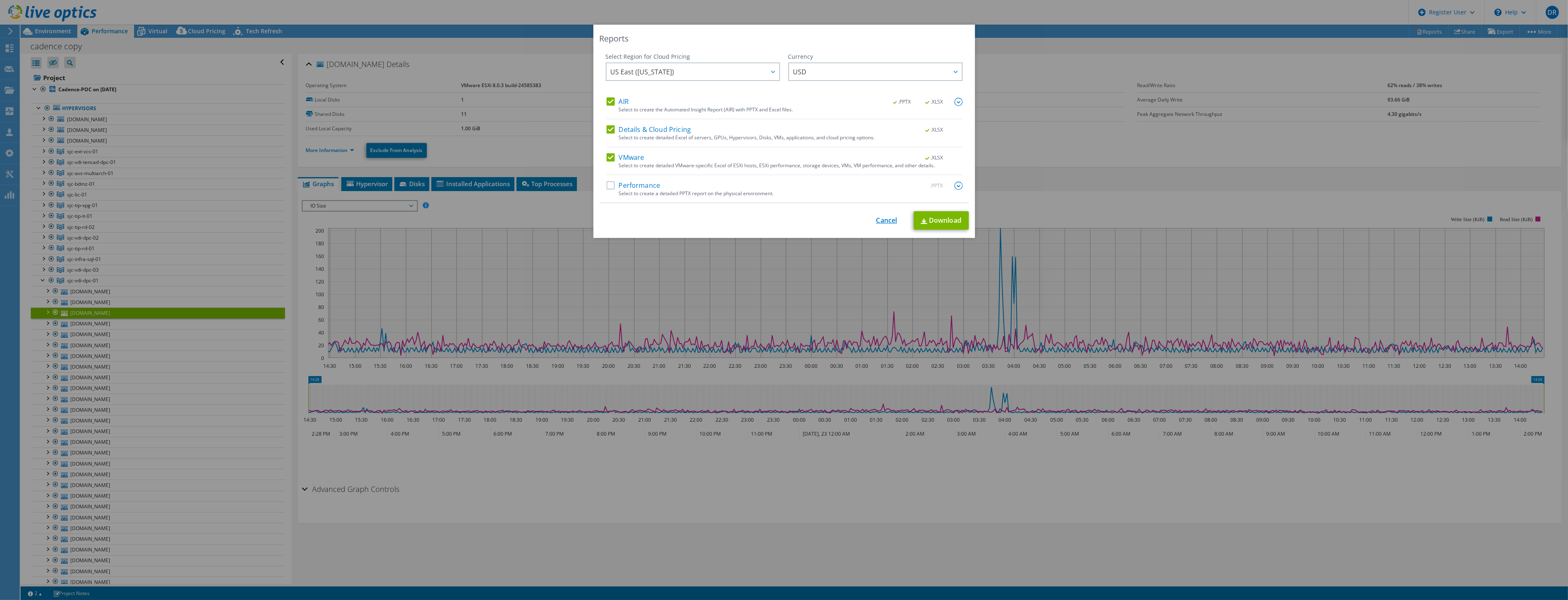
click at [882, 219] on link "Cancel" at bounding box center [887, 221] width 21 height 8
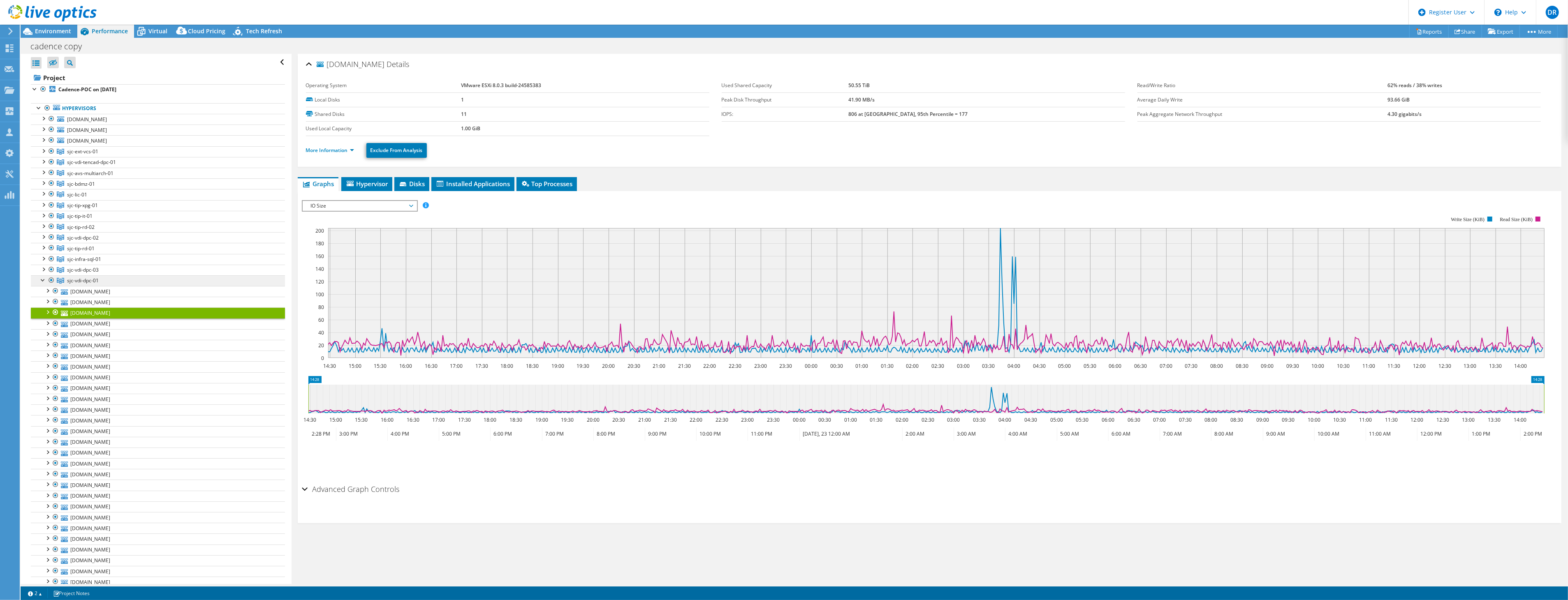
click at [75, 281] on span "sjc-vdi-dpc-01" at bounding box center [83, 280] width 32 height 7
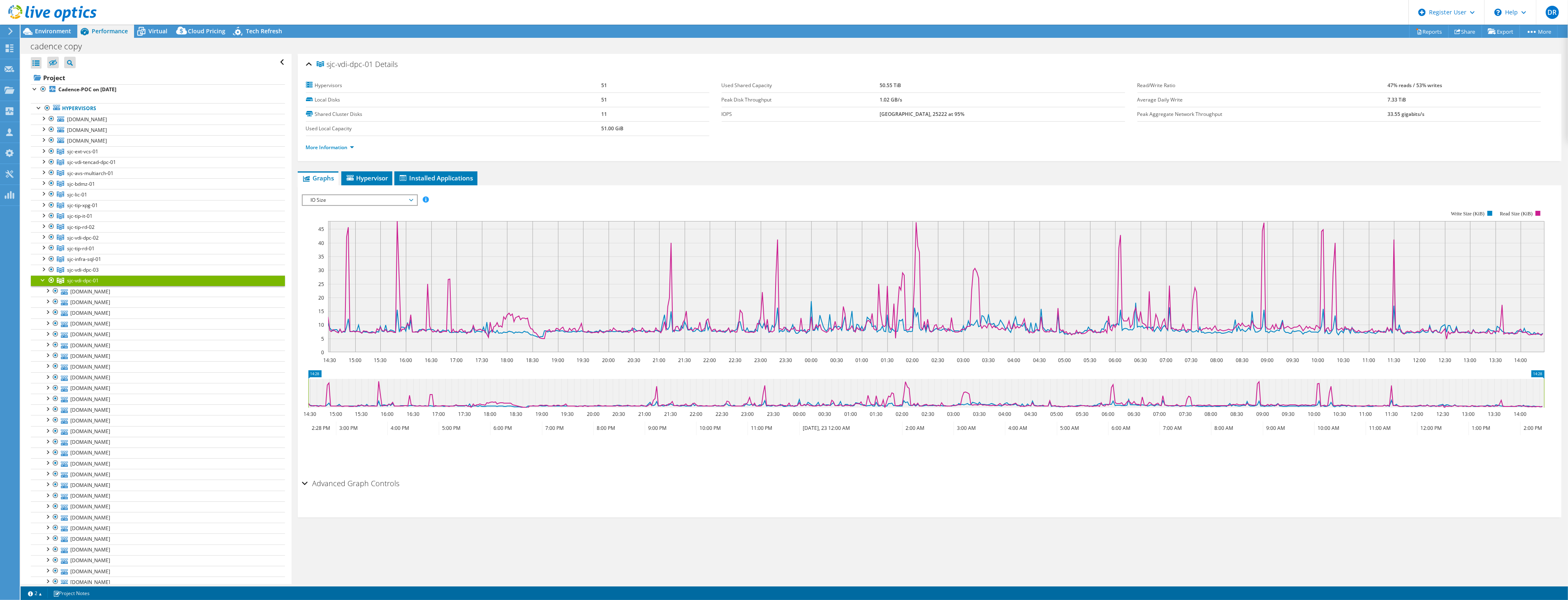
click at [531, 539] on div "sjc-vdi-dpc-01 Details Hypervisors 51 Local Disks 51 Shared Cluster Disks 11 Us…" at bounding box center [929, 319] width 1276 height 531
click at [43, 281] on div at bounding box center [43, 280] width 9 height 9
click at [154, 27] on span "Virtual" at bounding box center [158, 31] width 19 height 8
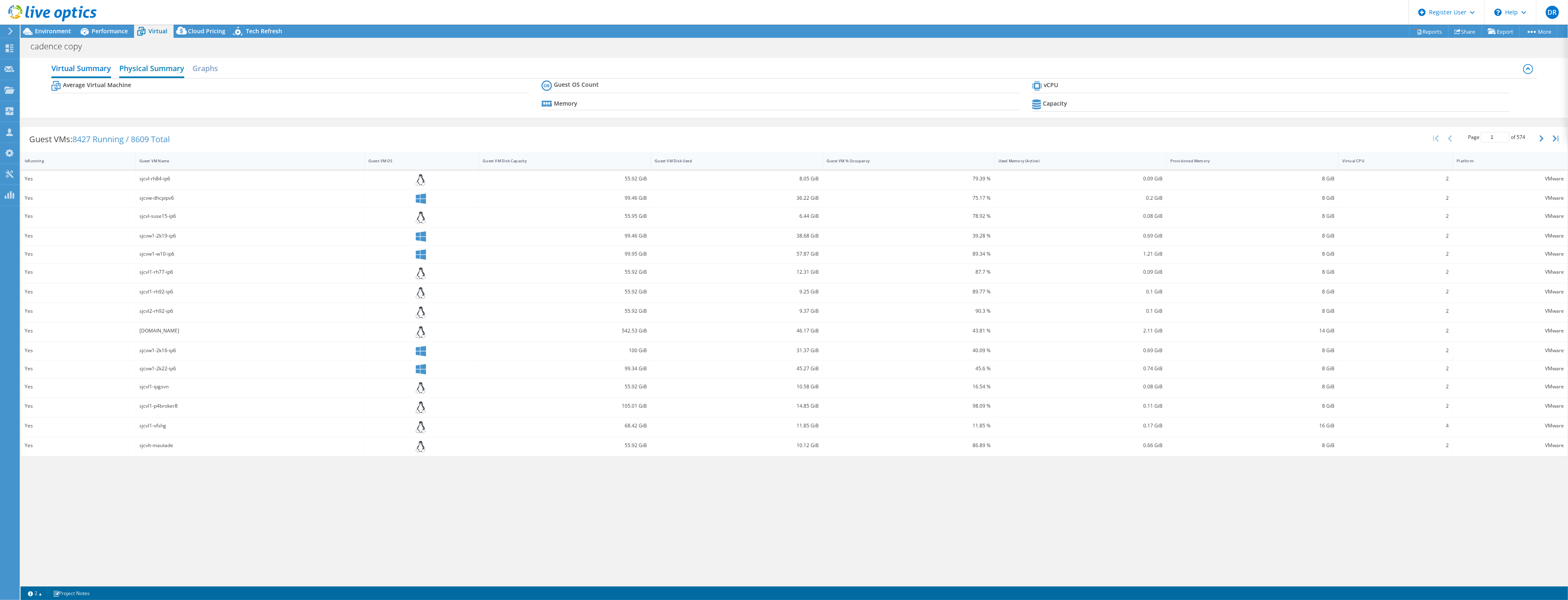
click at [155, 66] on h2 "Physical Summary" at bounding box center [152, 69] width 65 height 18
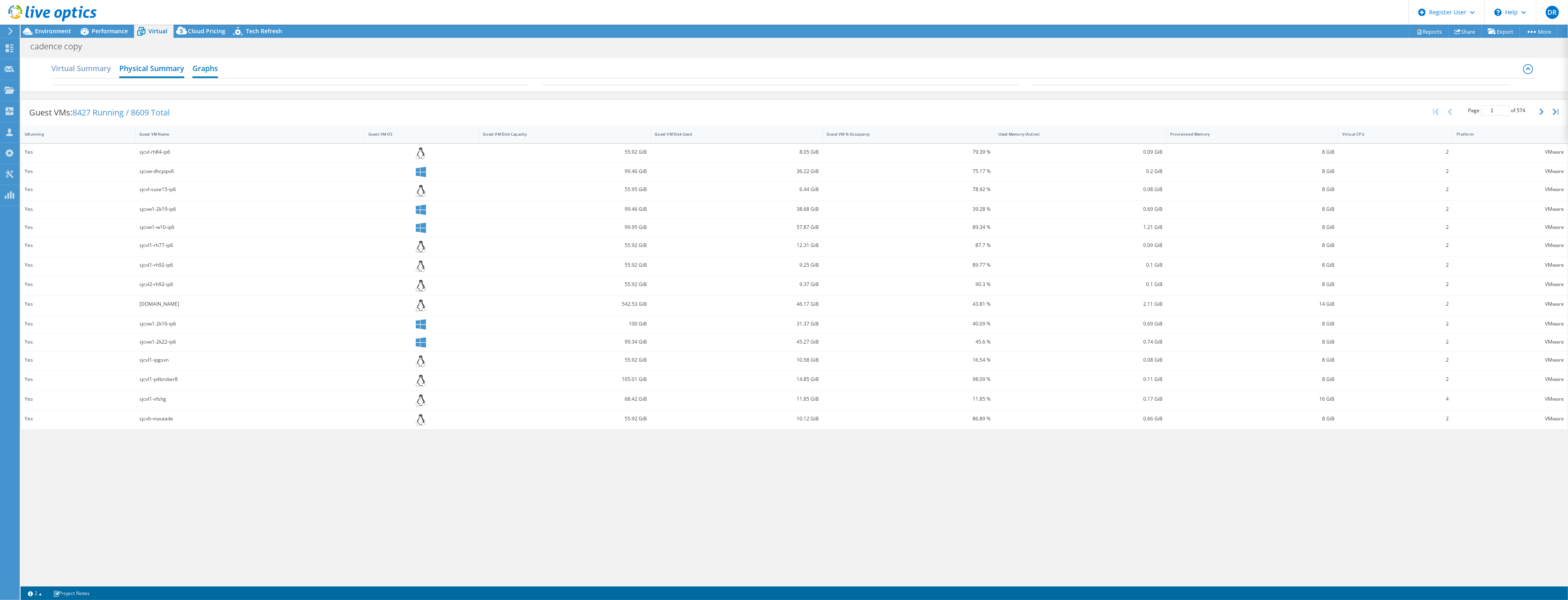
click at [209, 72] on h2 "Graphs" at bounding box center [205, 69] width 26 height 18
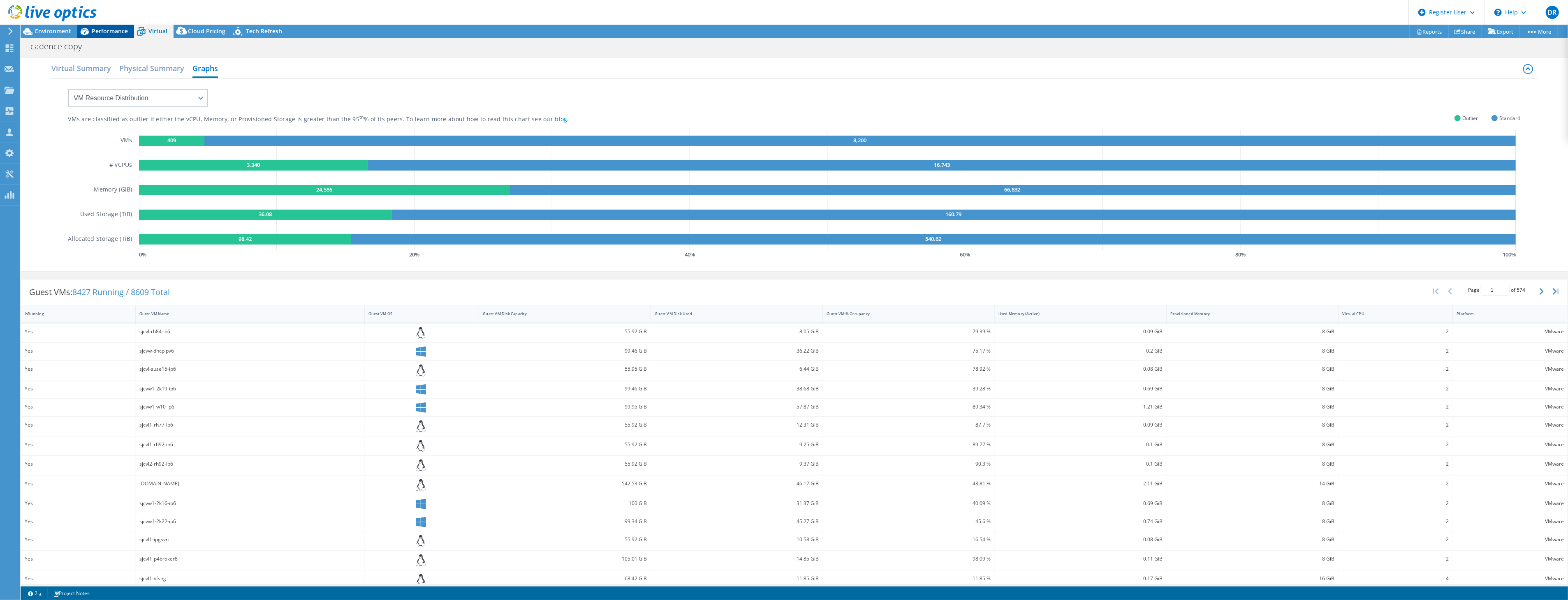
click at [97, 33] on span "Performance" at bounding box center [110, 31] width 36 height 8
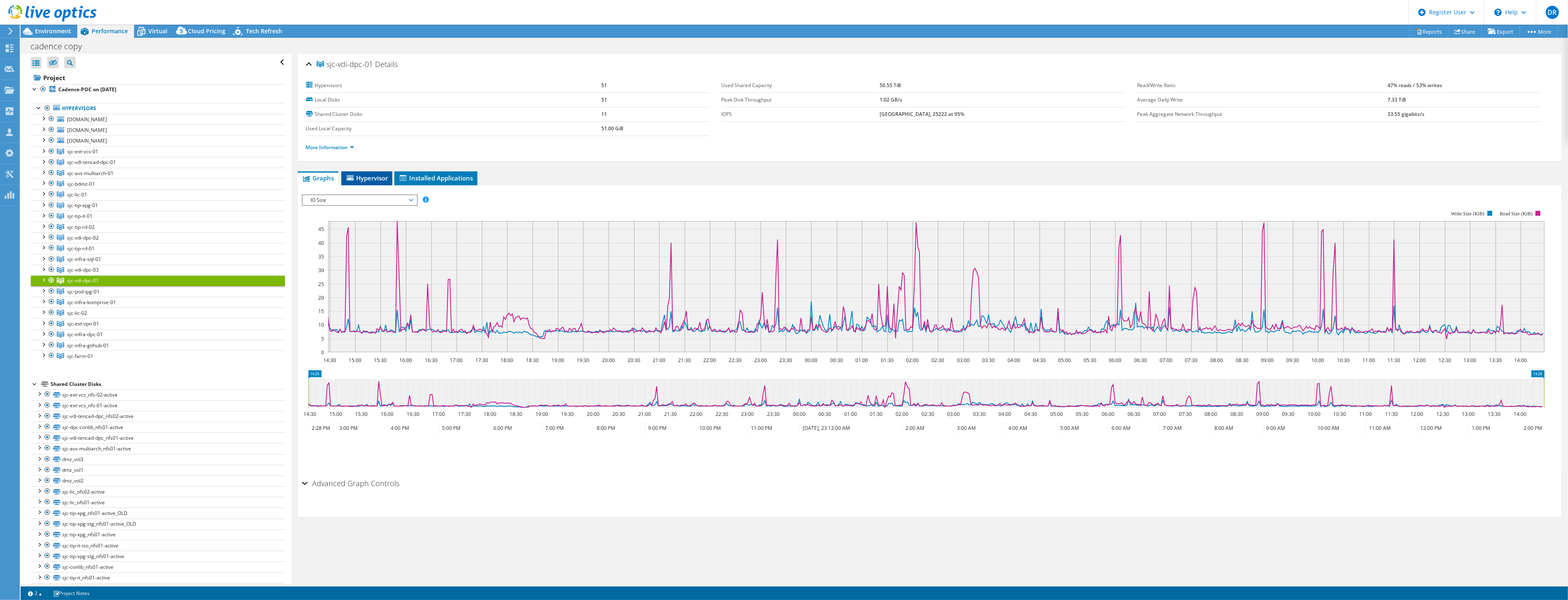
click at [369, 178] on span "Hypervisor" at bounding box center [366, 178] width 43 height 9
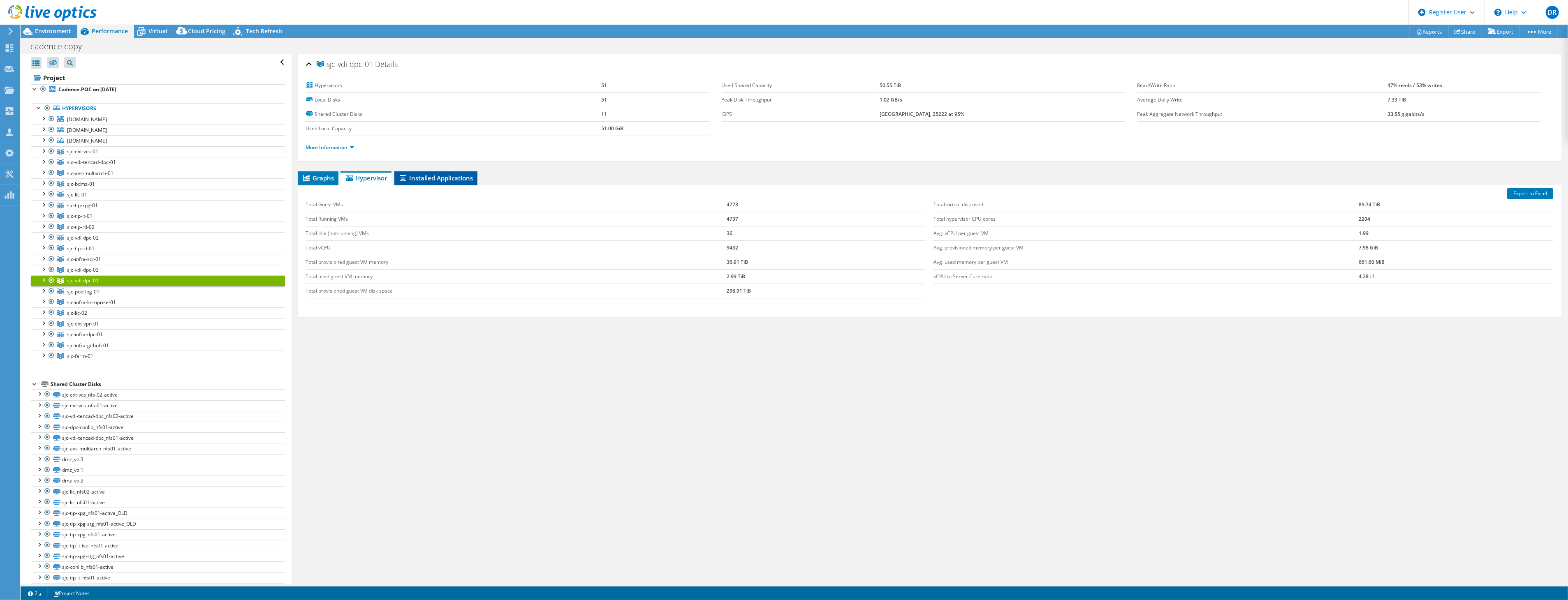
click at [435, 182] on li "Installed Applications" at bounding box center [436, 178] width 83 height 14
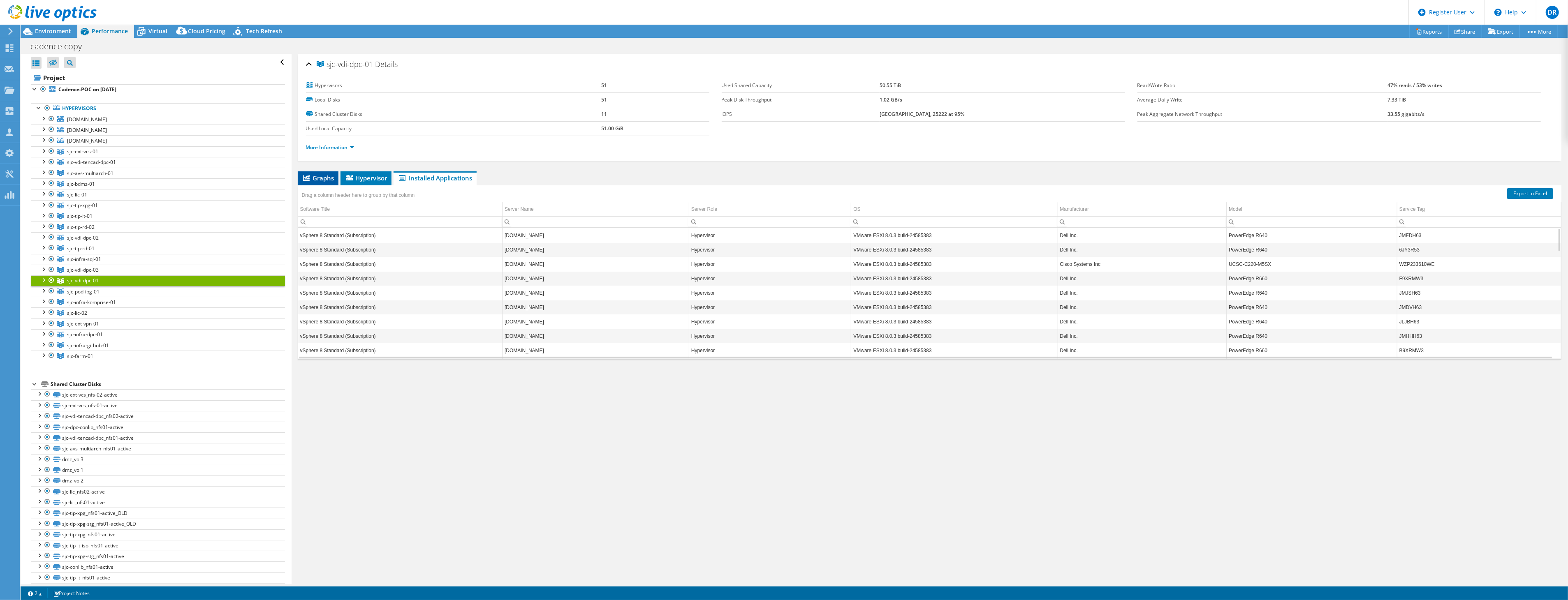
click at [313, 173] on li "Graphs" at bounding box center [318, 178] width 41 height 14
